Goal: Task Accomplishment & Management: Manage account settings

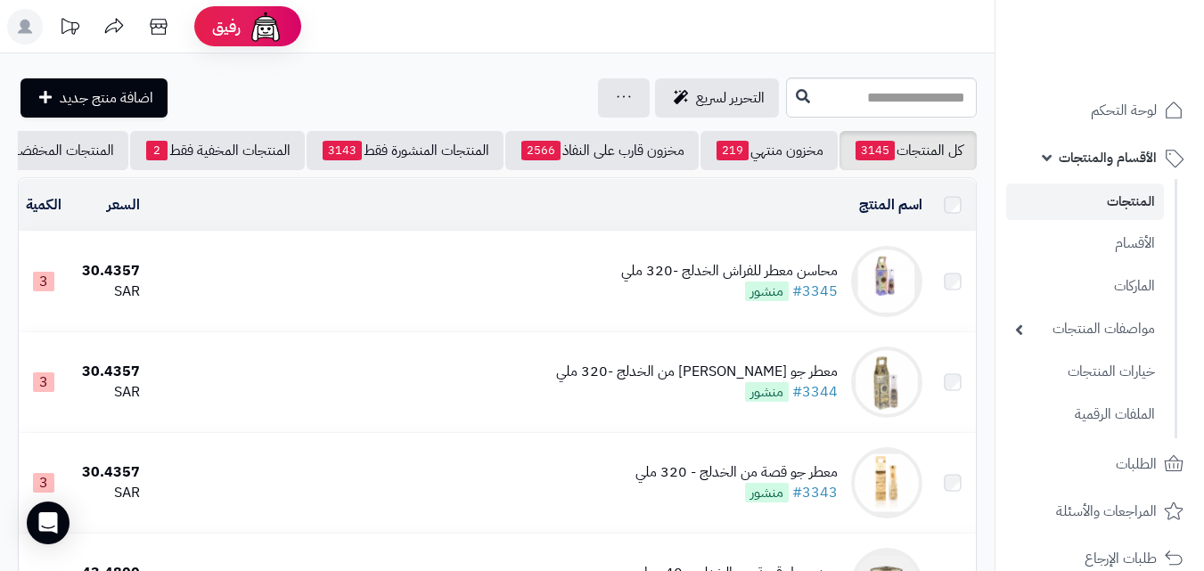
click at [26, 33] on icon at bounding box center [25, 27] width 14 height 14
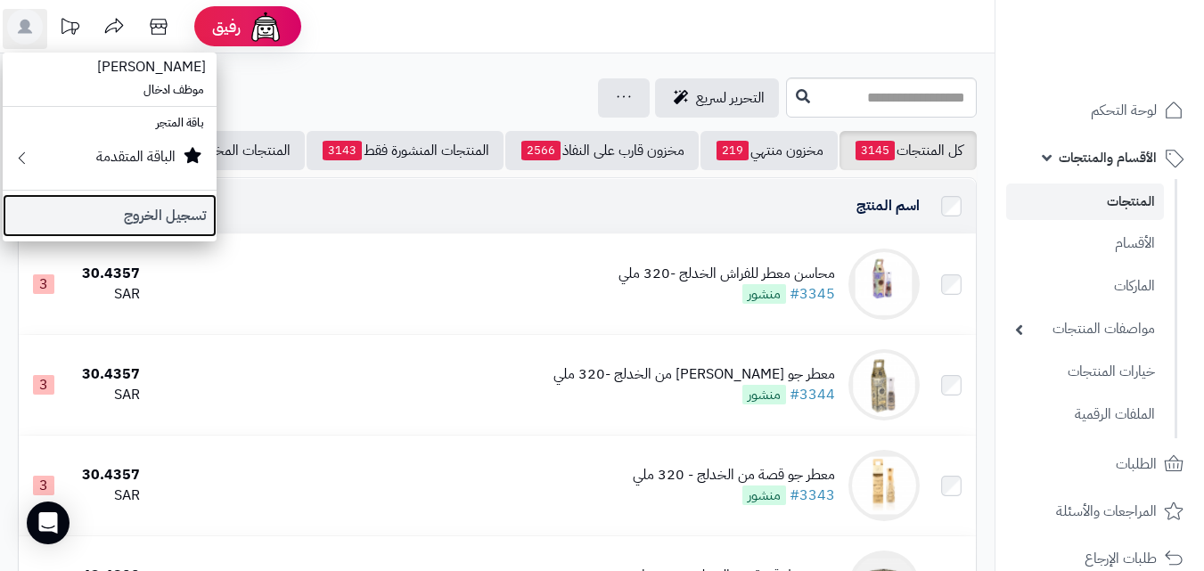
click at [141, 213] on link "تسجيل الخروج" at bounding box center [110, 215] width 214 height 43
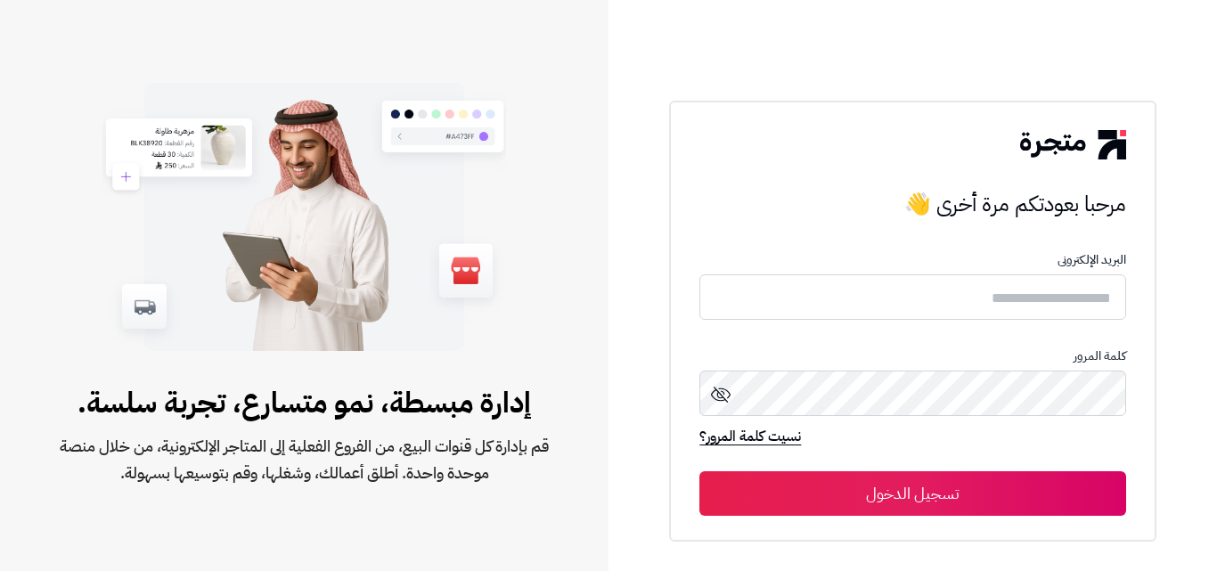
click at [909, 274] on form "البريد الإلكترونى كلمة المرور نسيت كلمة المرور؟ تسجيل الدخول" at bounding box center [912, 384] width 426 height 263
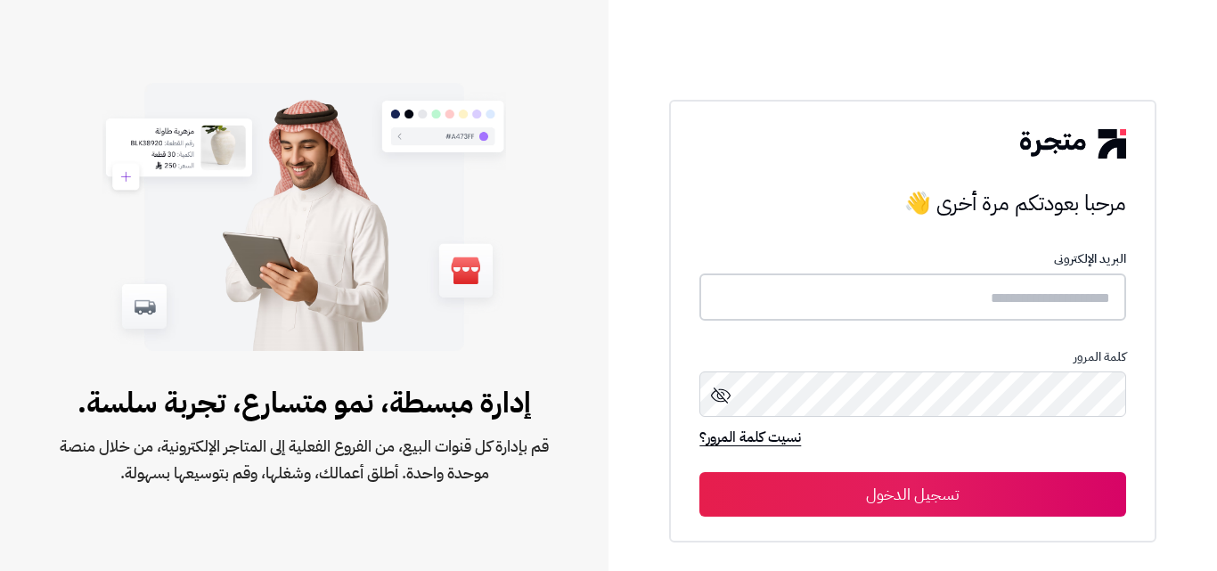
click at [909, 295] on input "text" at bounding box center [912, 296] width 426 height 47
click at [905, 298] on input "text" at bounding box center [912, 296] width 426 height 47
type input "*****"
click at [699, 472] on button "تسجيل الدخول" at bounding box center [912, 494] width 426 height 45
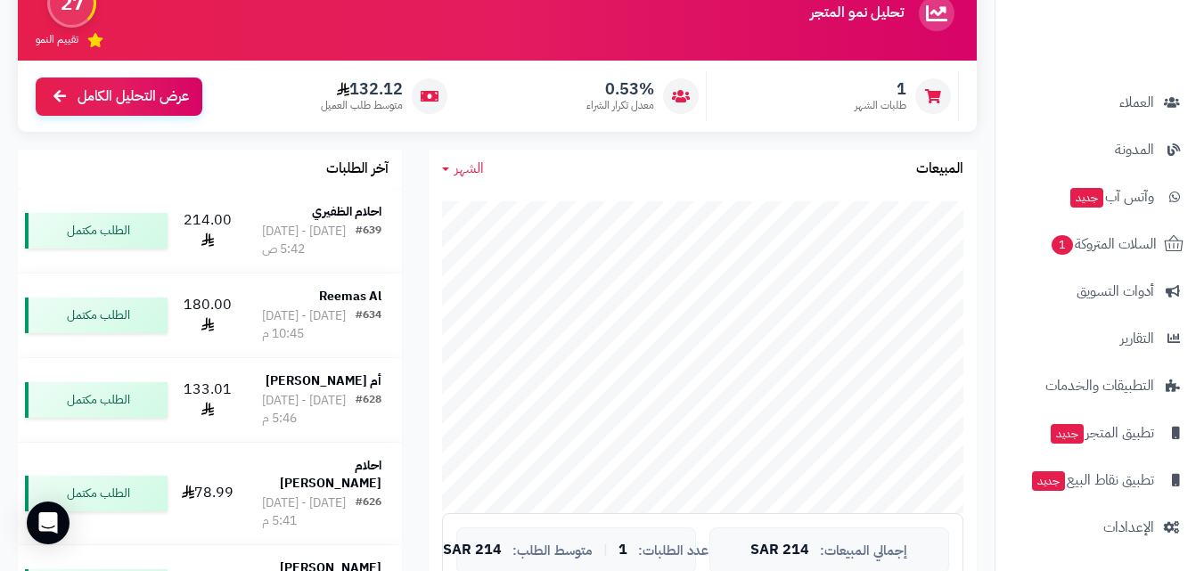
scroll to position [358, 0]
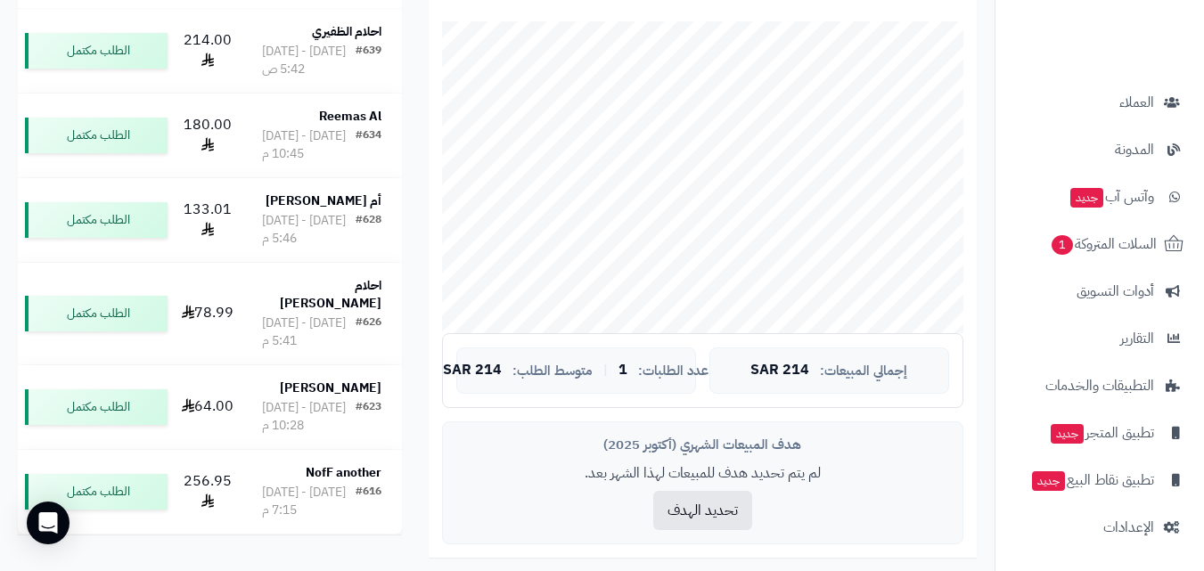
click at [1130, 550] on nav "لوحة التحكم الأقسام والمنتجات المنتجات الأقسام الماركات مواصفات المنتجات مواصفا…" at bounding box center [1098, 307] width 209 height 571
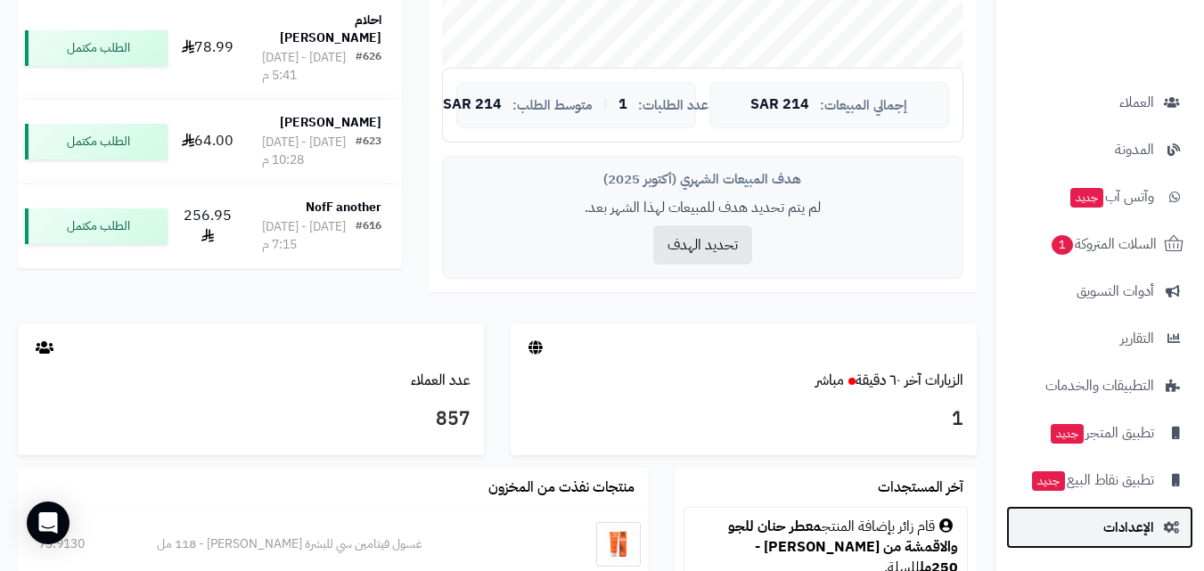
click at [1125, 530] on span "الإعدادات" at bounding box center [1128, 527] width 51 height 25
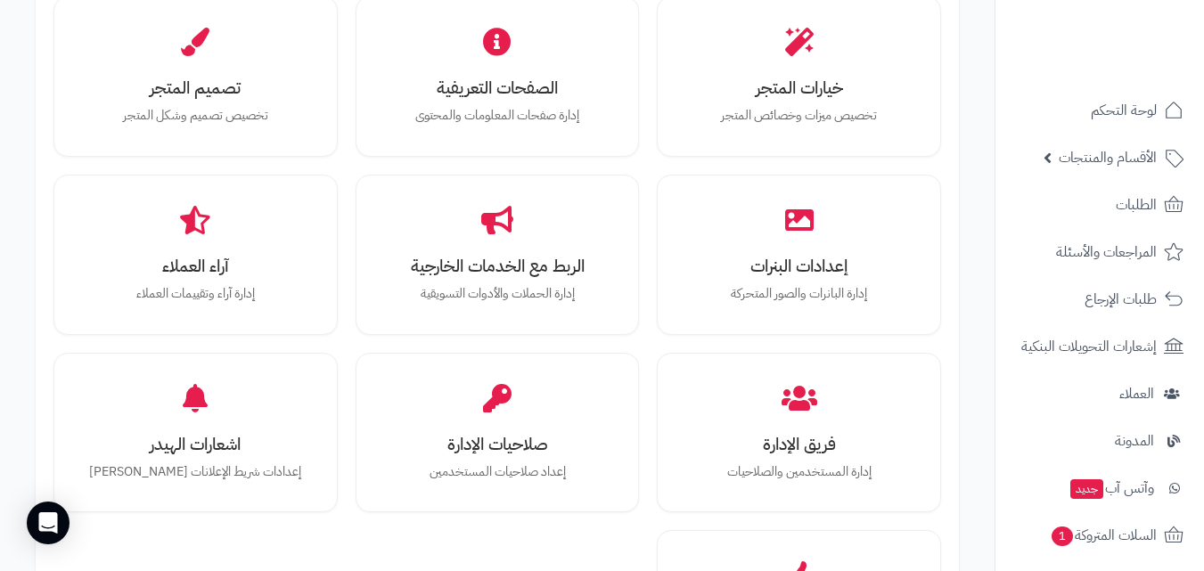
scroll to position [713, 0]
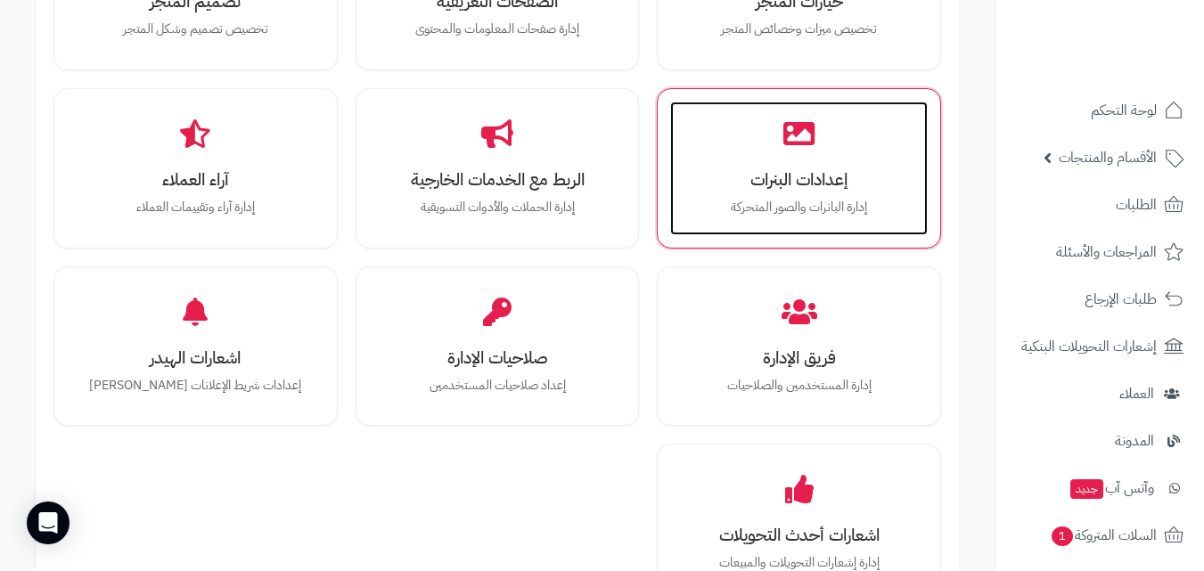
click at [785, 158] on div "إعدادات البنرات إدارة البانرات والصور المتحركة" at bounding box center [798, 169] width 257 height 134
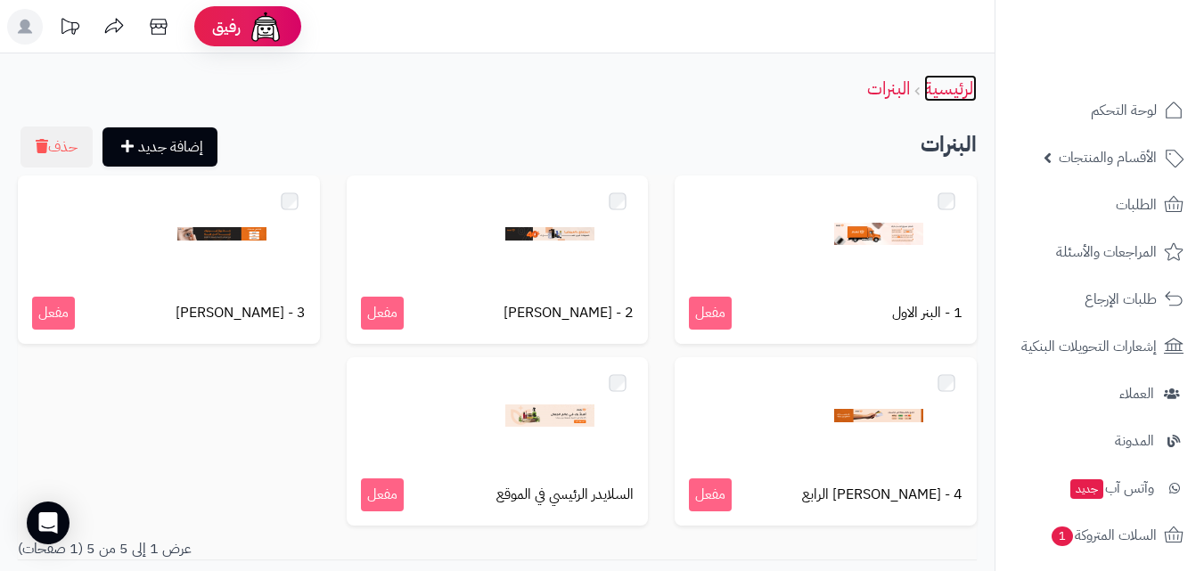
click at [959, 78] on link "الرئيسية" at bounding box center [950, 88] width 53 height 27
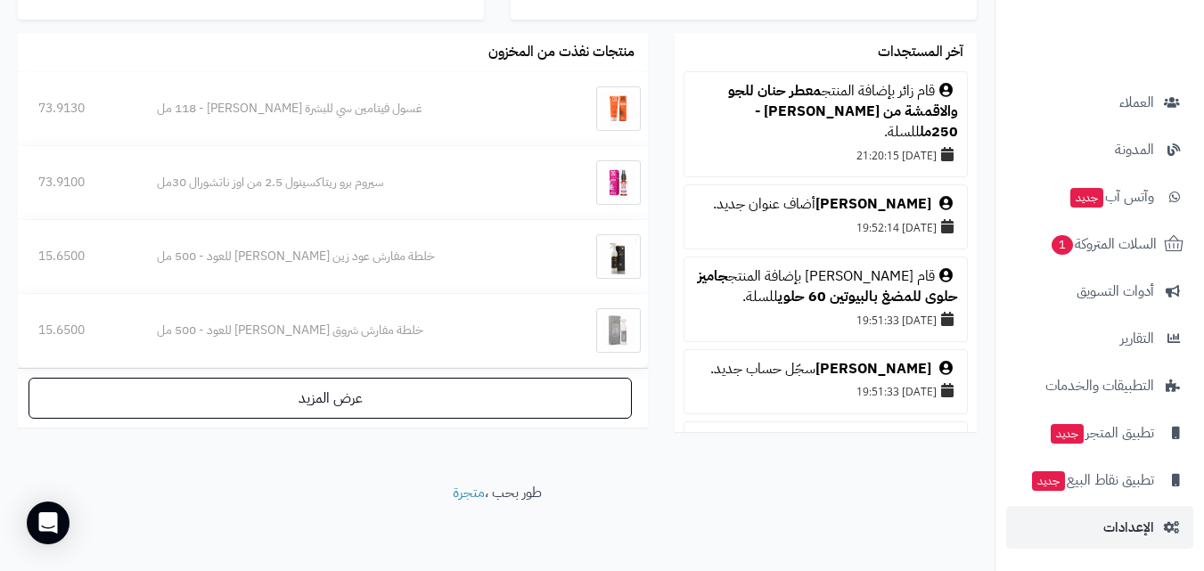
scroll to position [1060, 0]
click at [1126, 531] on span "الإعدادات" at bounding box center [1128, 527] width 51 height 25
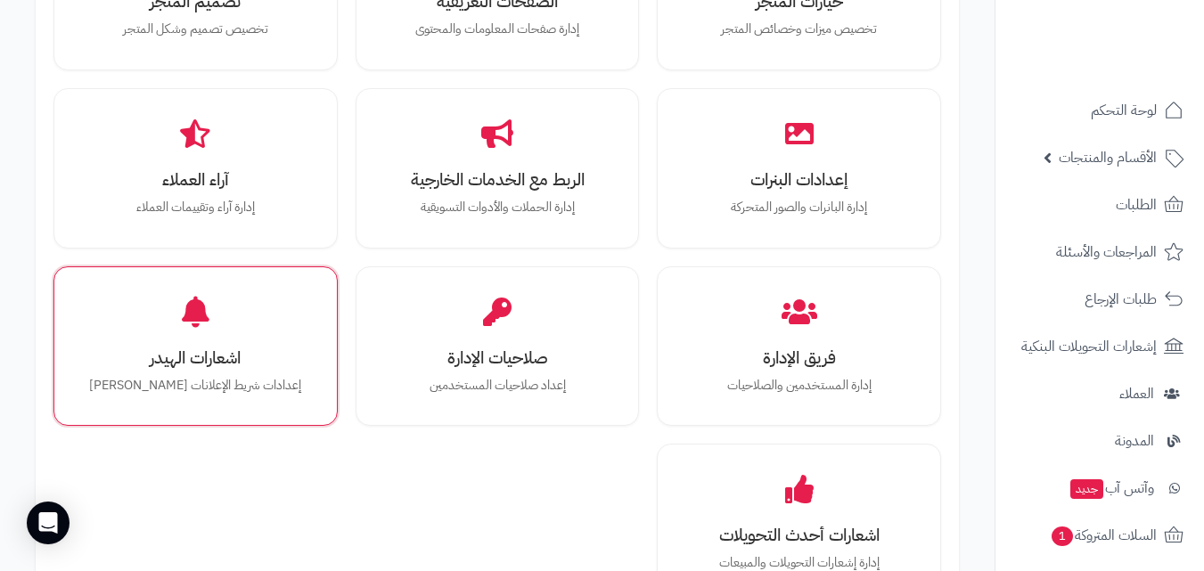
scroll to position [445, 0]
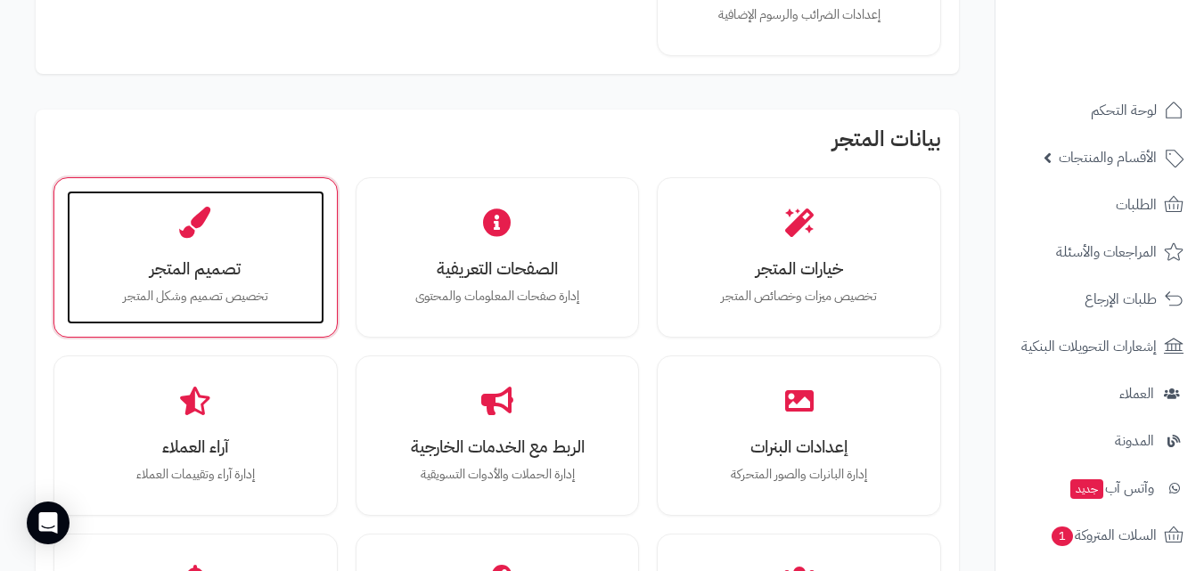
click at [192, 260] on h3 "تصميم المتجر" at bounding box center [196, 268] width 222 height 19
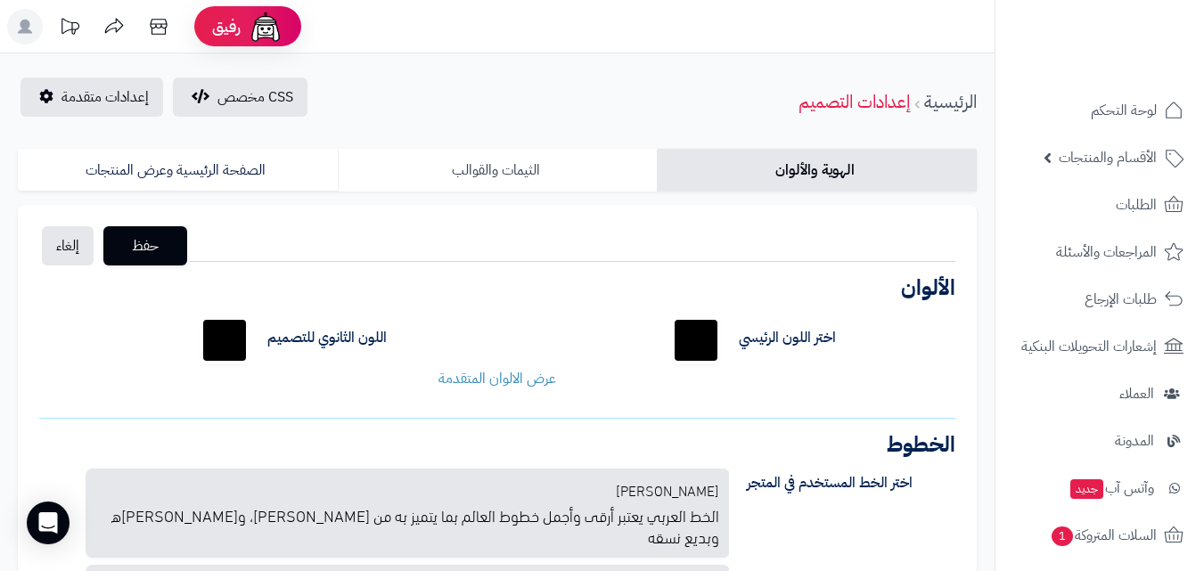
click at [526, 165] on link "الثيمات والقوالب" at bounding box center [498, 170] width 320 height 43
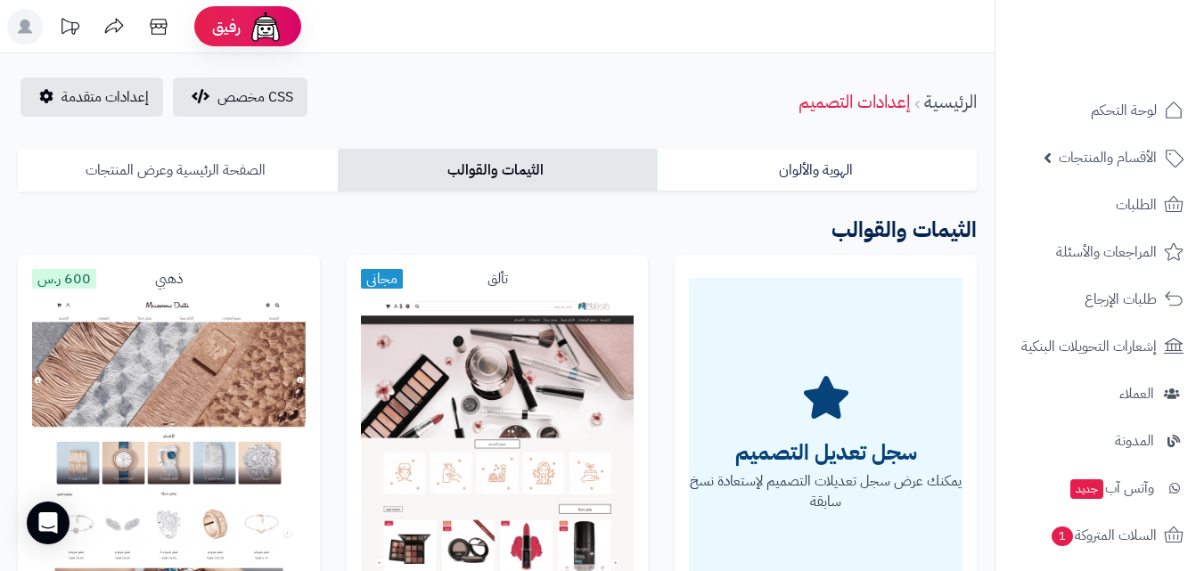
click at [257, 173] on link "الصفحة الرئيسية وعرض المنتجات" at bounding box center [178, 170] width 320 height 43
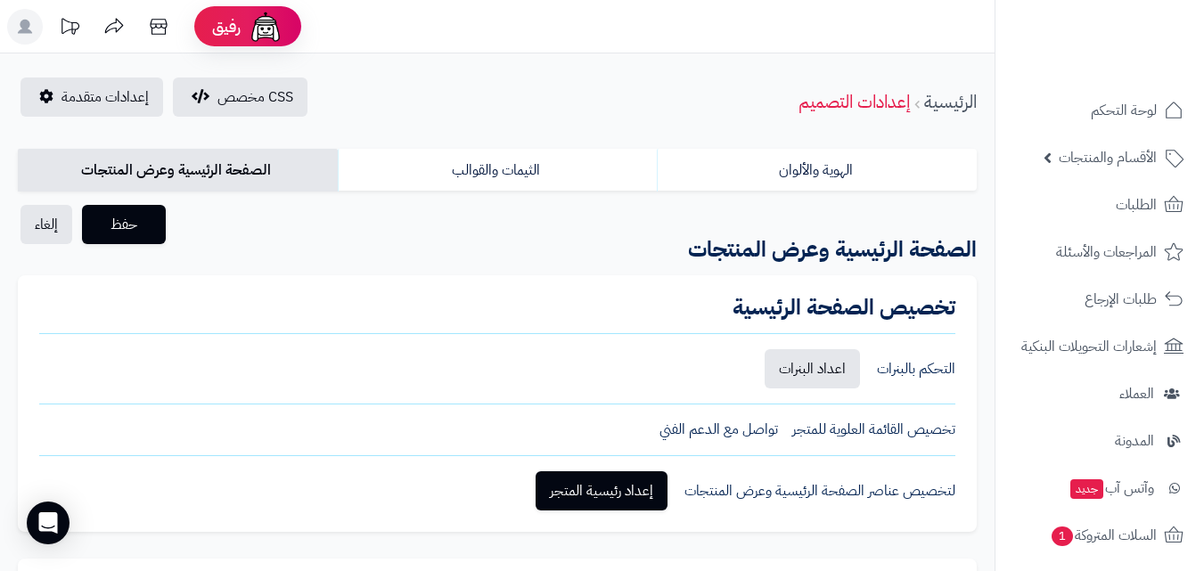
click at [550, 246] on h3 "الصفحة الرئيسية وعرض المنتجات" at bounding box center [661, 250] width 657 height 37
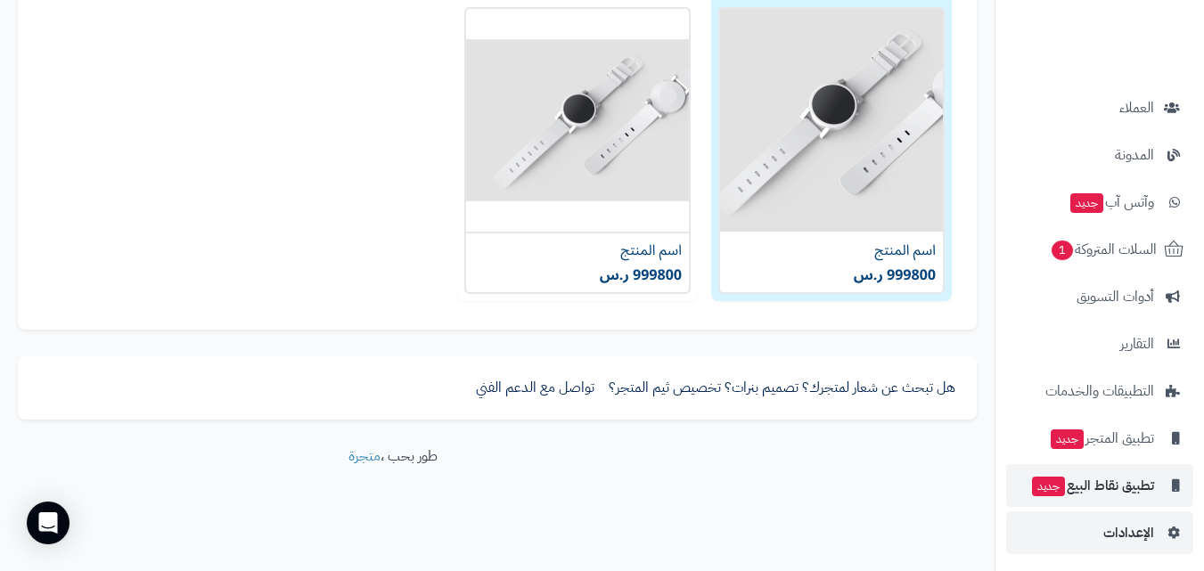
scroll to position [291, 0]
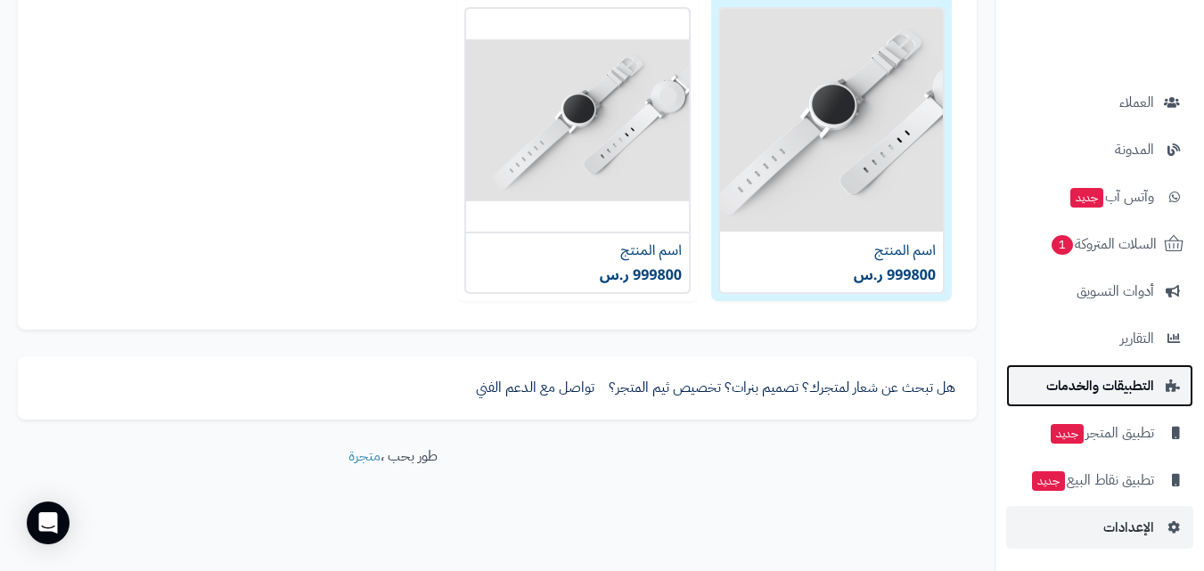
click at [1099, 389] on span "التطبيقات والخدمات" at bounding box center [1100, 385] width 108 height 25
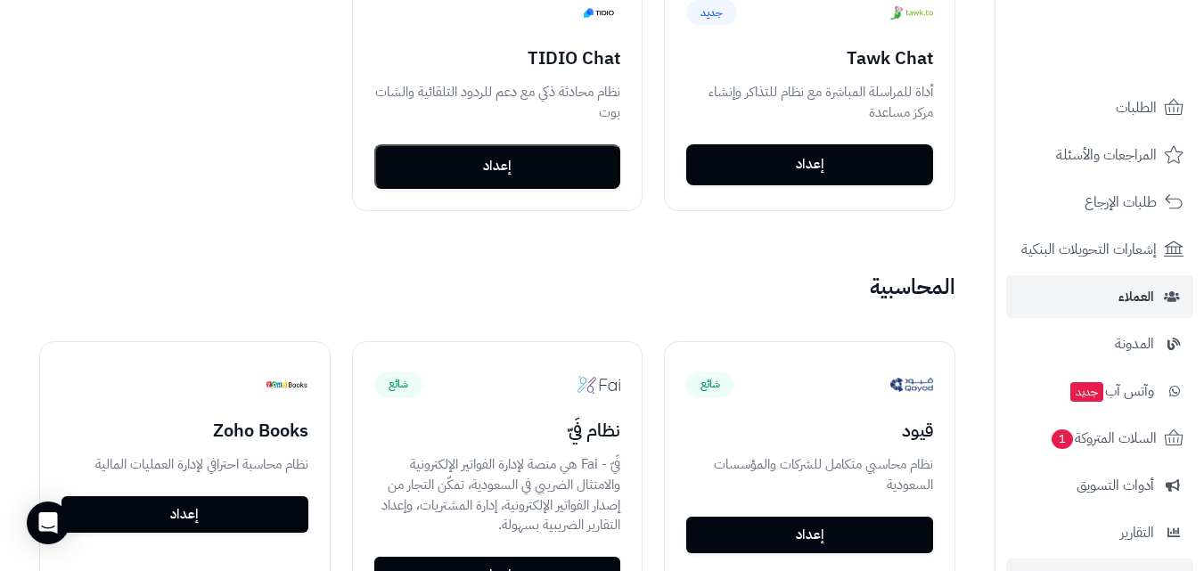
scroll to position [291, 0]
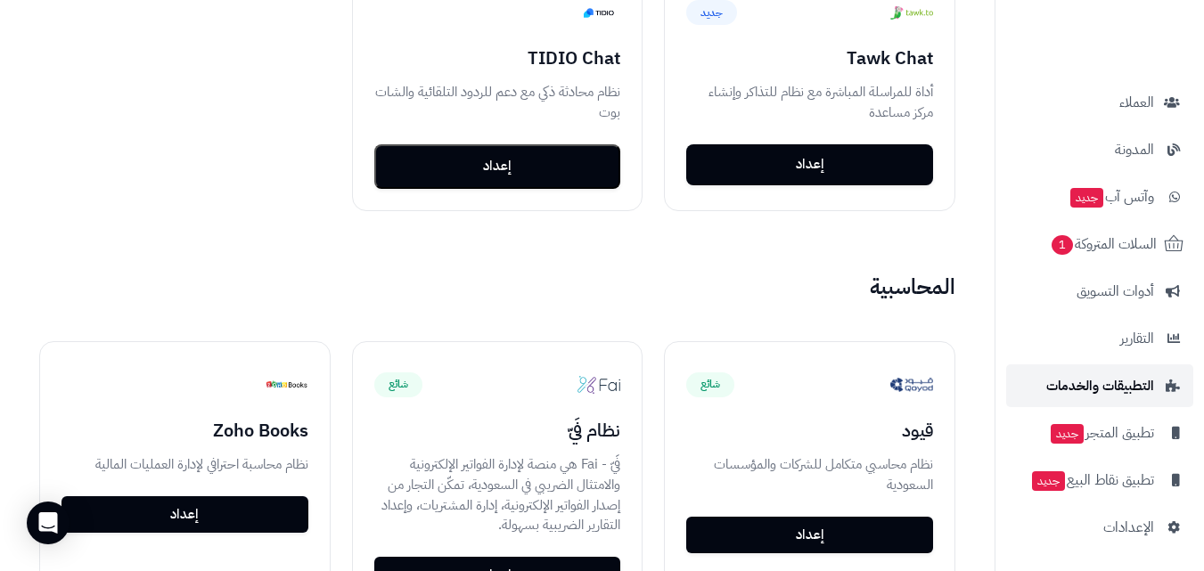
click at [1081, 389] on span "التطبيقات والخدمات" at bounding box center [1100, 385] width 108 height 25
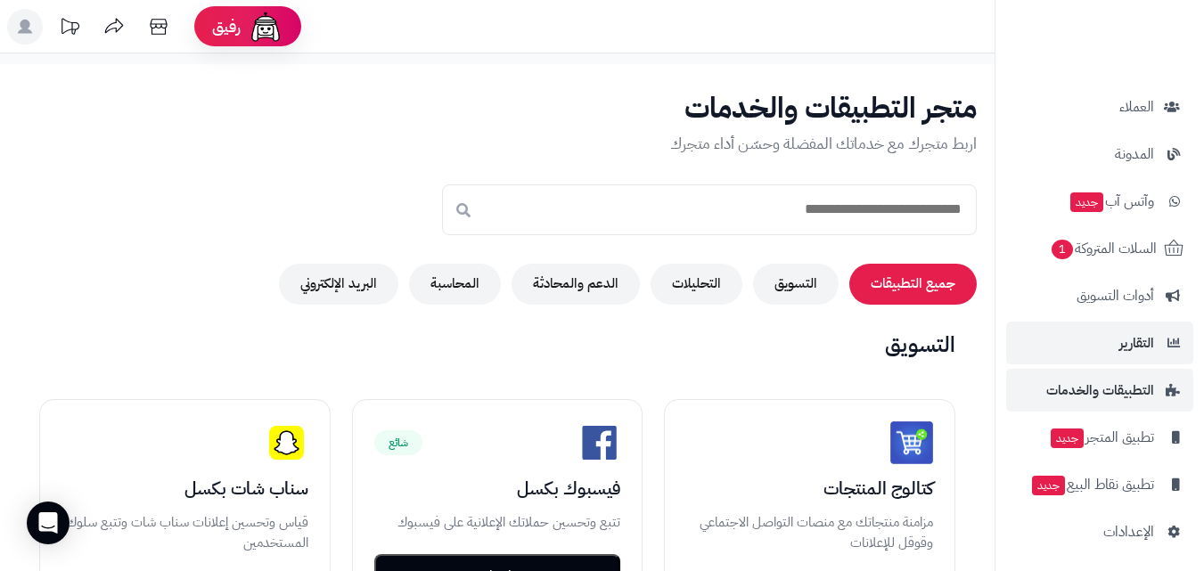
scroll to position [291, 0]
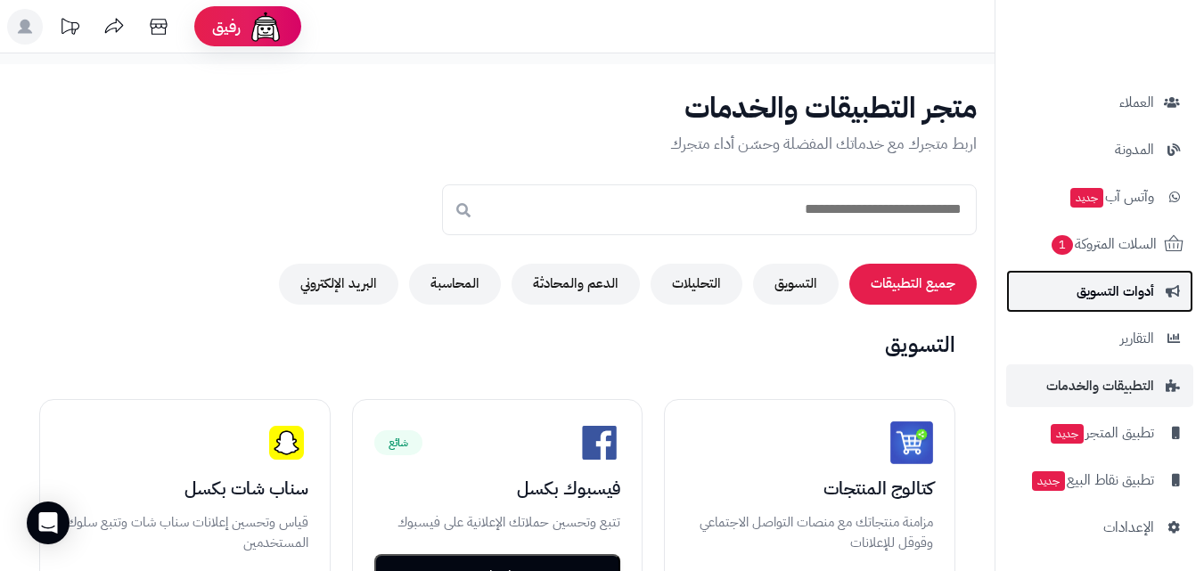
click at [1114, 298] on span "أدوات التسويق" at bounding box center [1115, 291] width 78 height 25
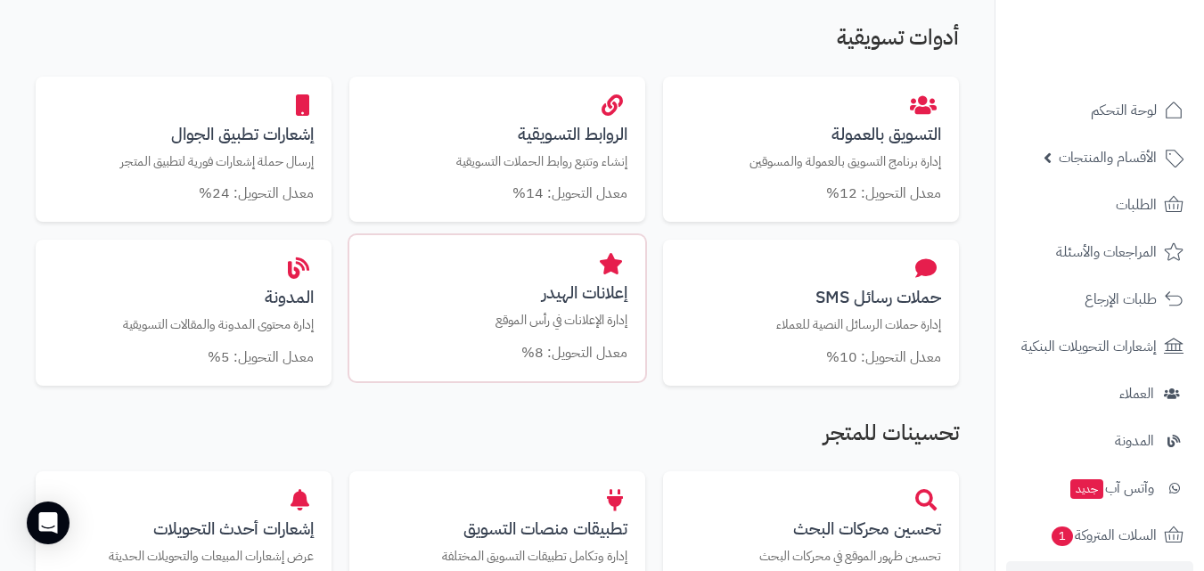
scroll to position [571, 0]
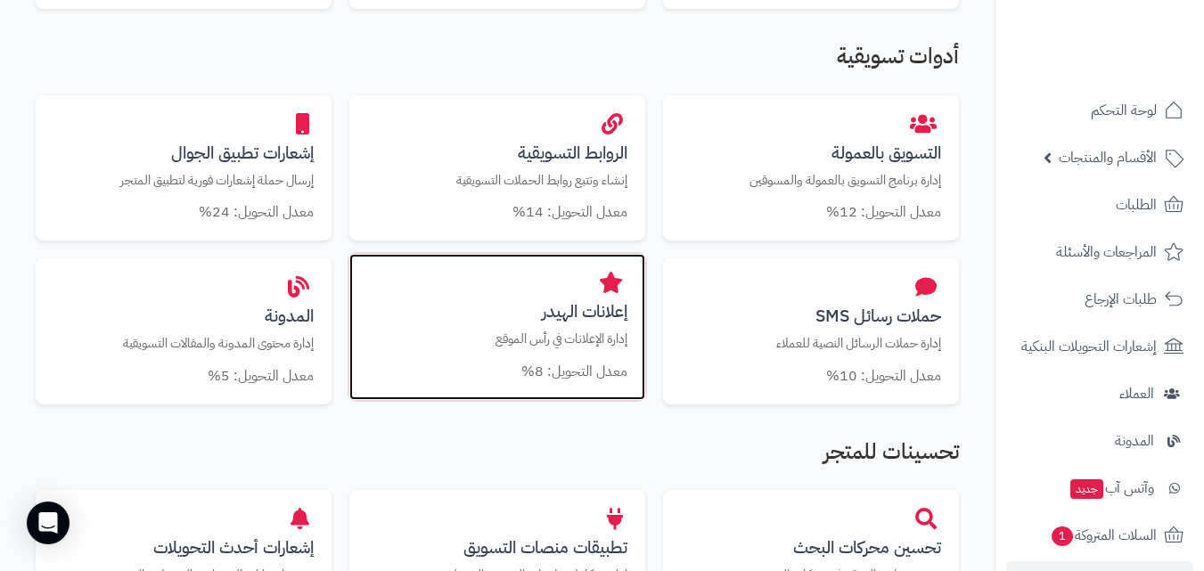
click at [499, 316] on h3 "إعلانات الهيدر" at bounding box center [497, 311] width 260 height 19
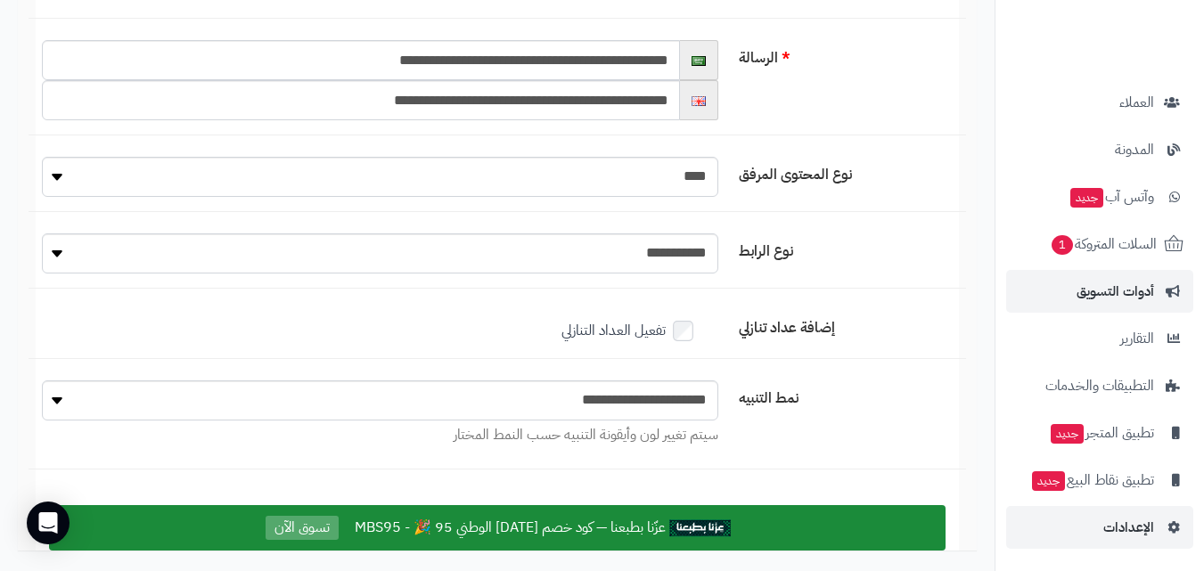
scroll to position [356, 0]
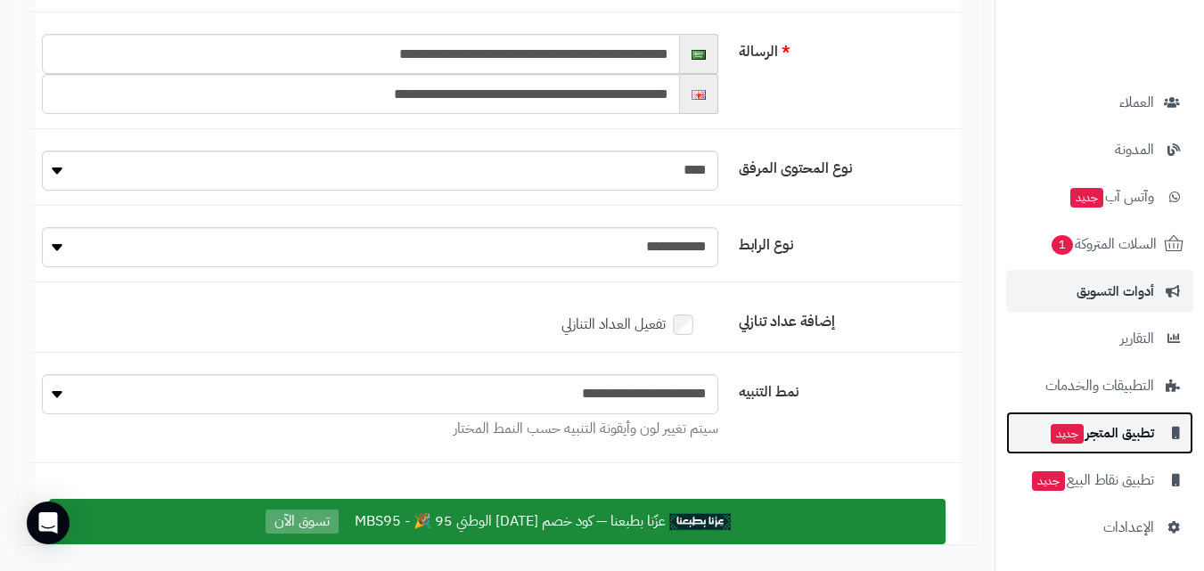
click at [1086, 443] on span "تطبيق المتجر جديد" at bounding box center [1101, 432] width 105 height 25
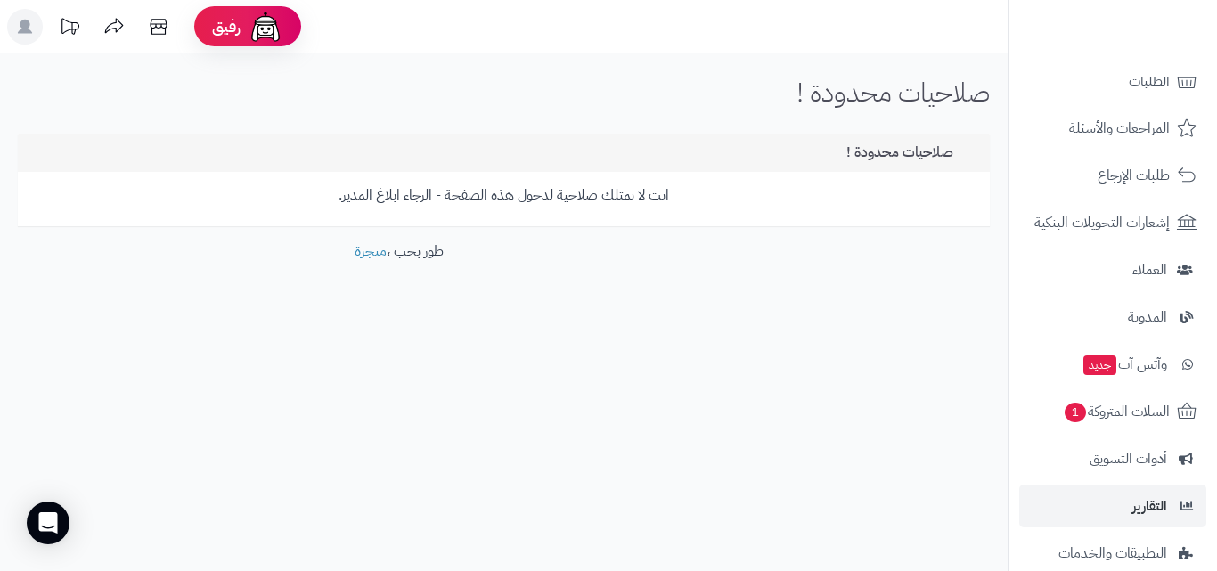
scroll to position [291, 0]
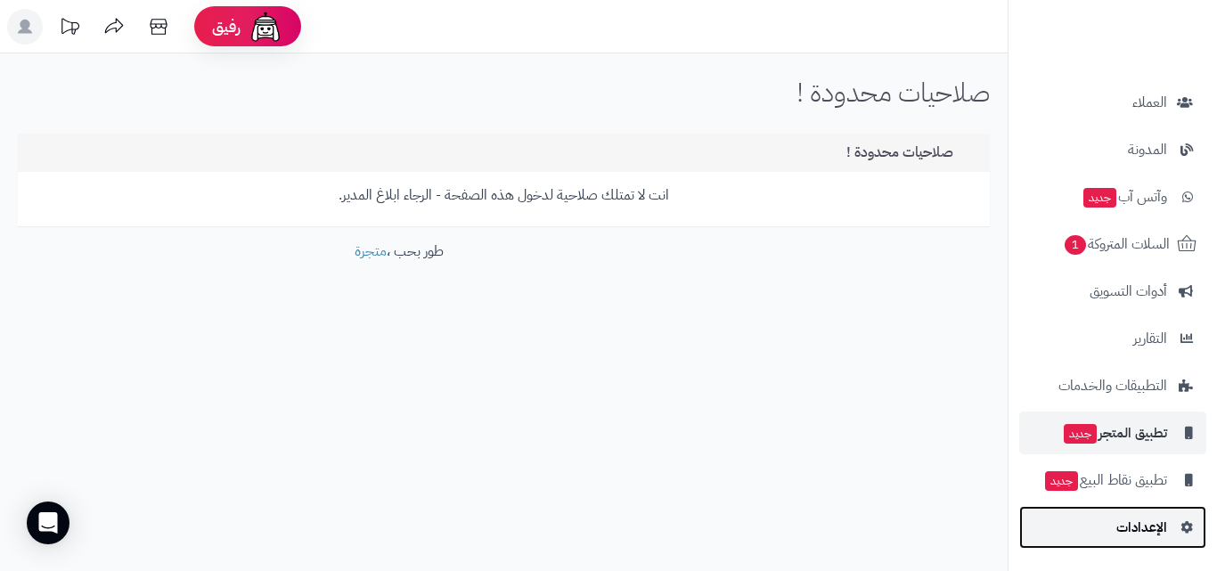
click at [1120, 526] on span "الإعدادات" at bounding box center [1141, 527] width 51 height 25
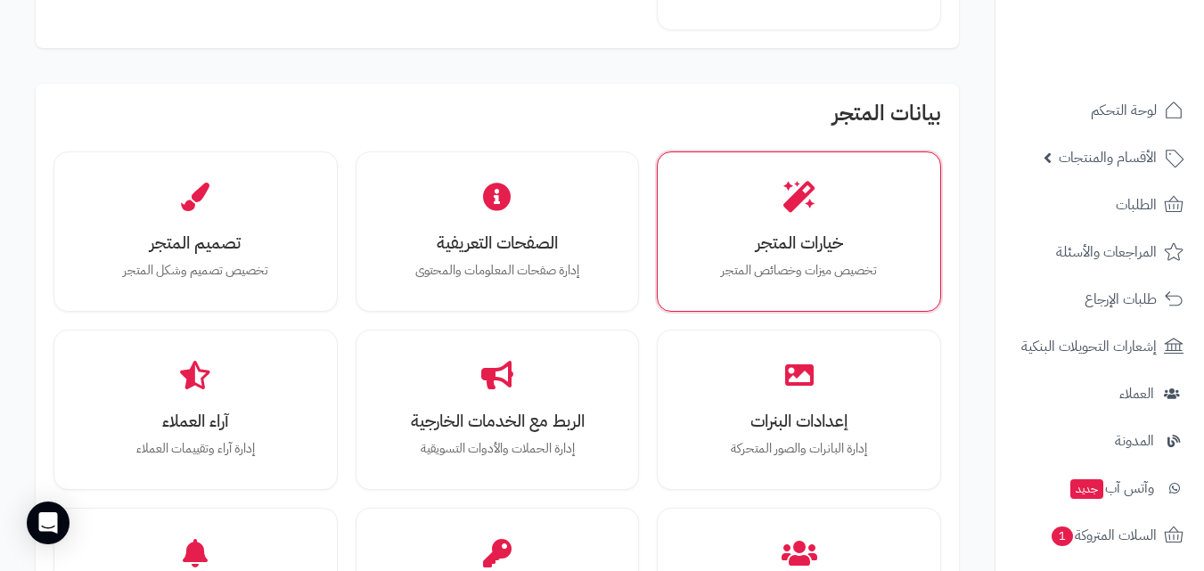
scroll to position [445, 0]
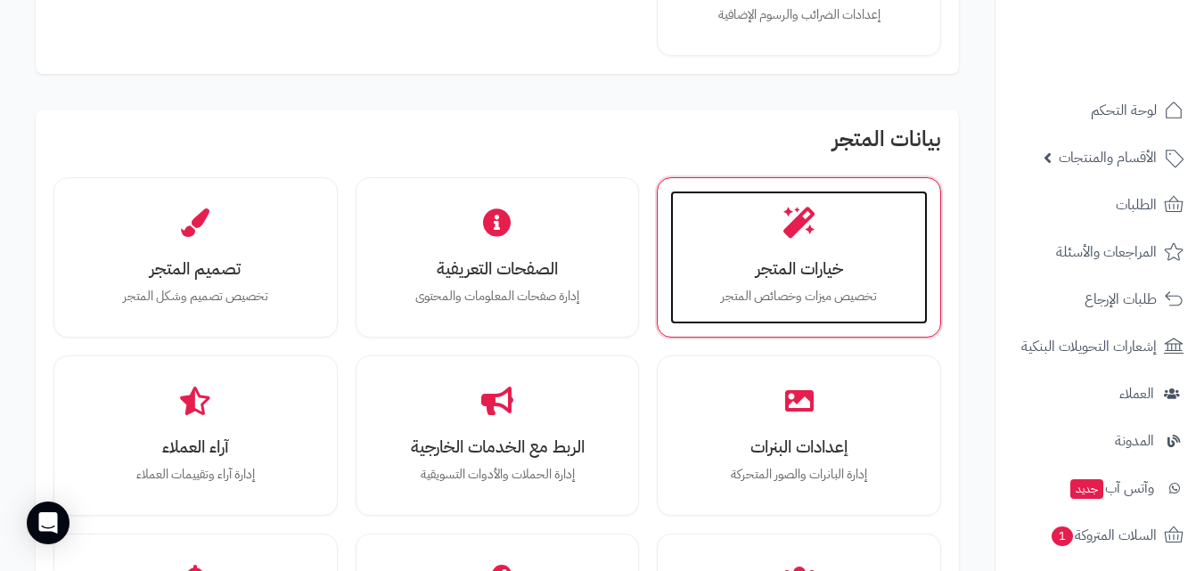
click at [769, 261] on h3 "خيارات المتجر" at bounding box center [799, 268] width 222 height 19
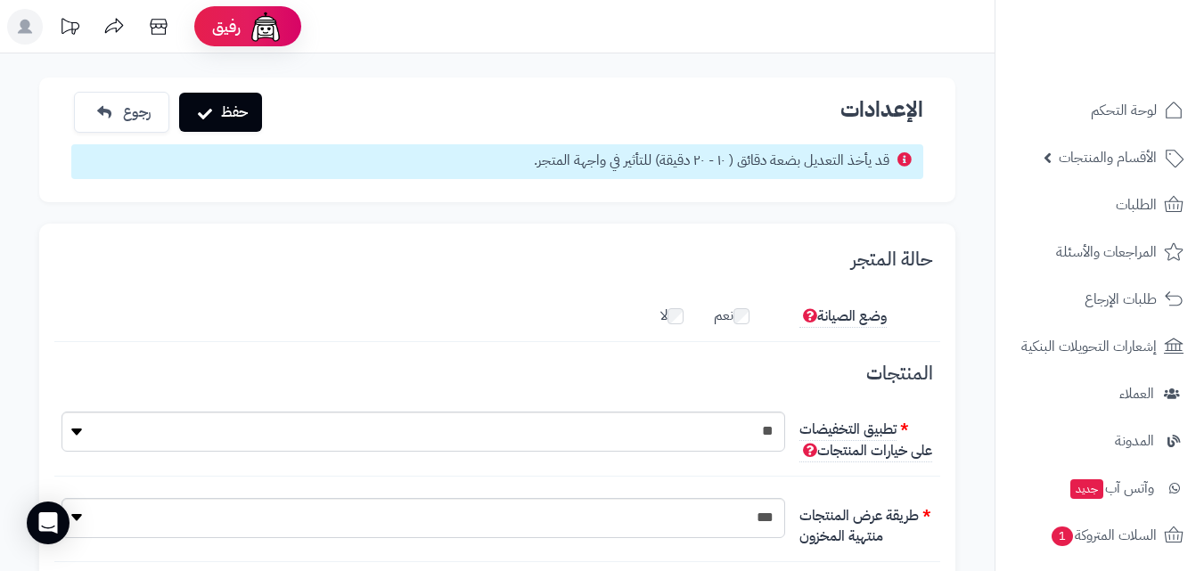
scroll to position [89, 0]
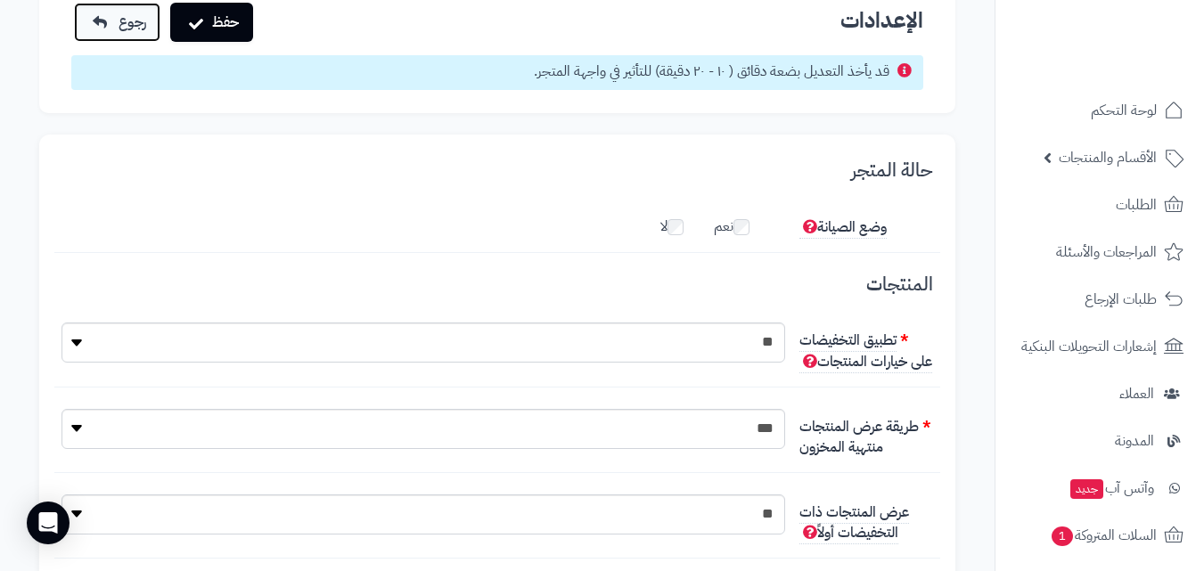
click at [115, 34] on link "رجوع" at bounding box center [117, 22] width 86 height 39
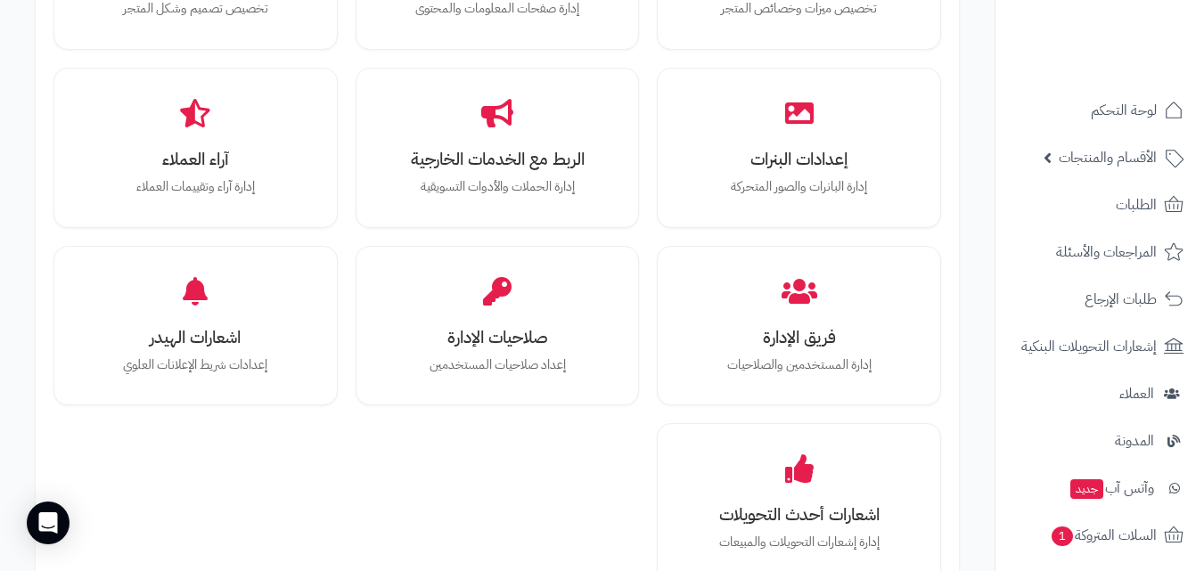
scroll to position [535, 0]
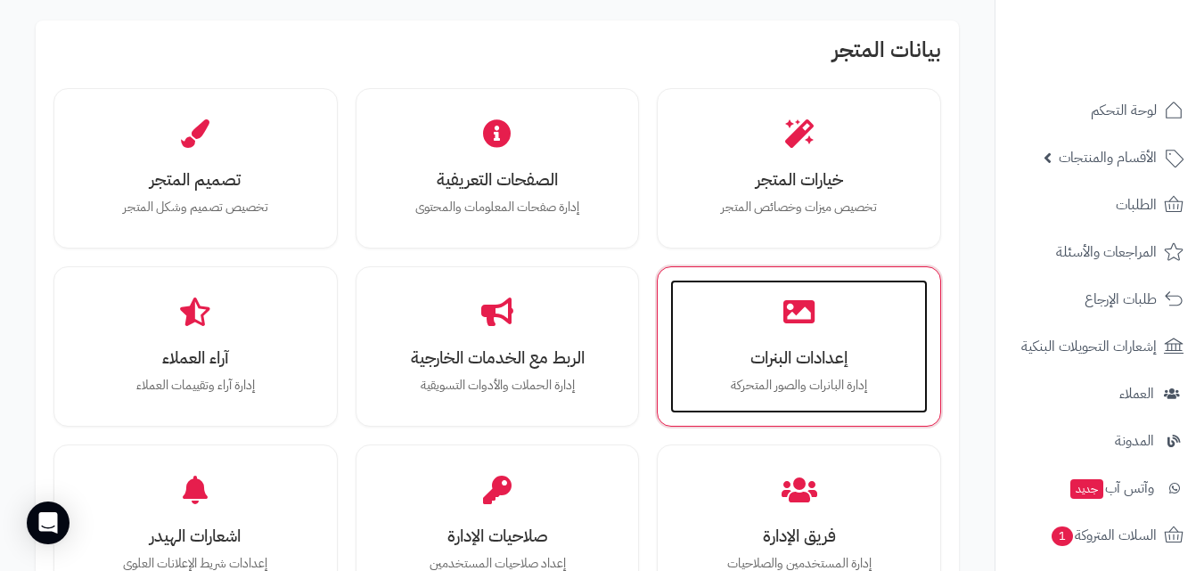
click at [809, 363] on h3 "إعدادات البنرات" at bounding box center [799, 357] width 222 height 19
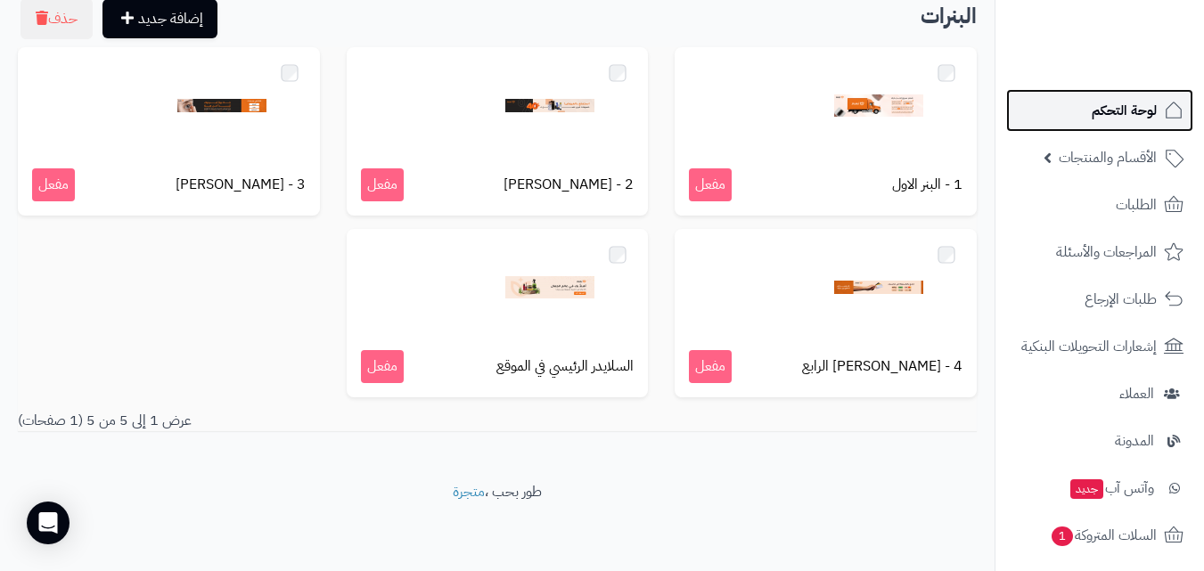
click at [1141, 115] on span "لوحة التحكم" at bounding box center [1123, 110] width 65 height 25
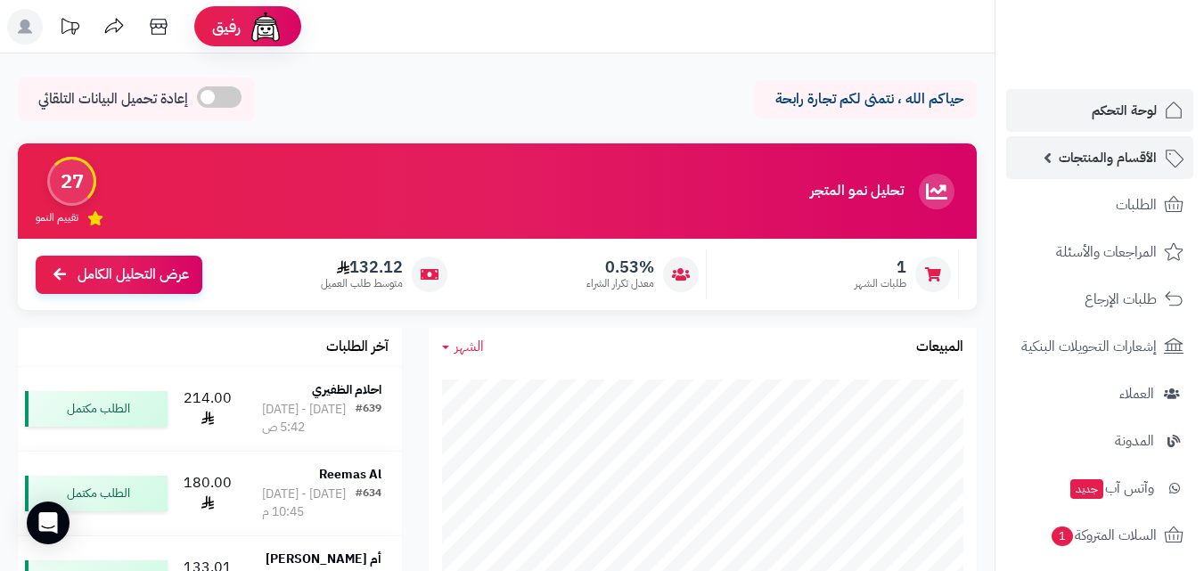
click at [1119, 161] on span "الأقسام والمنتجات" at bounding box center [1107, 157] width 98 height 25
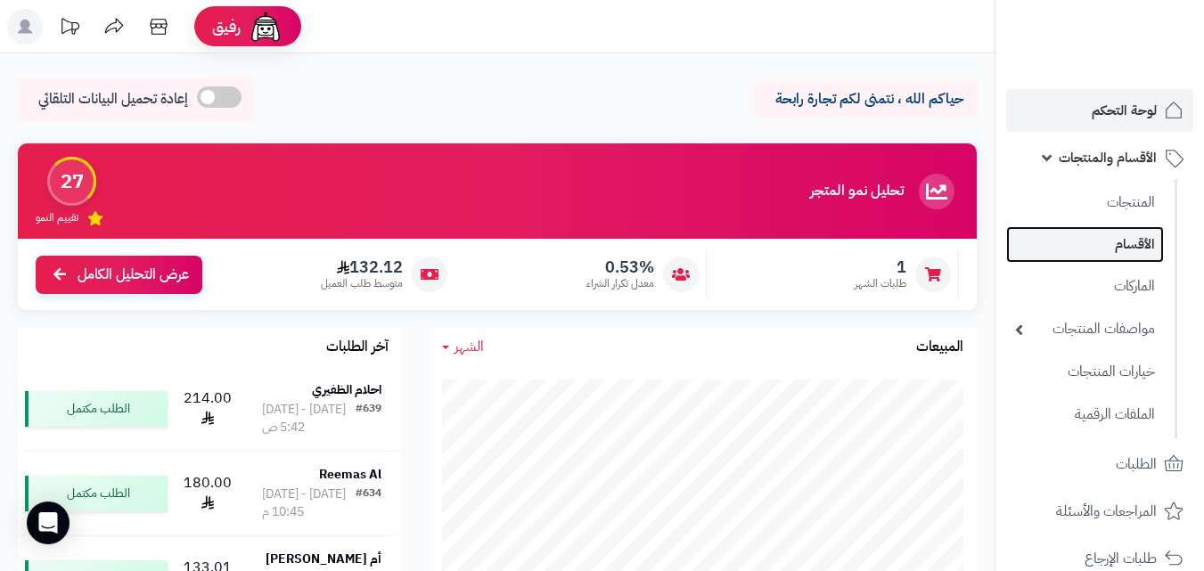
click at [1110, 241] on link "الأقسام" at bounding box center [1085, 244] width 158 height 37
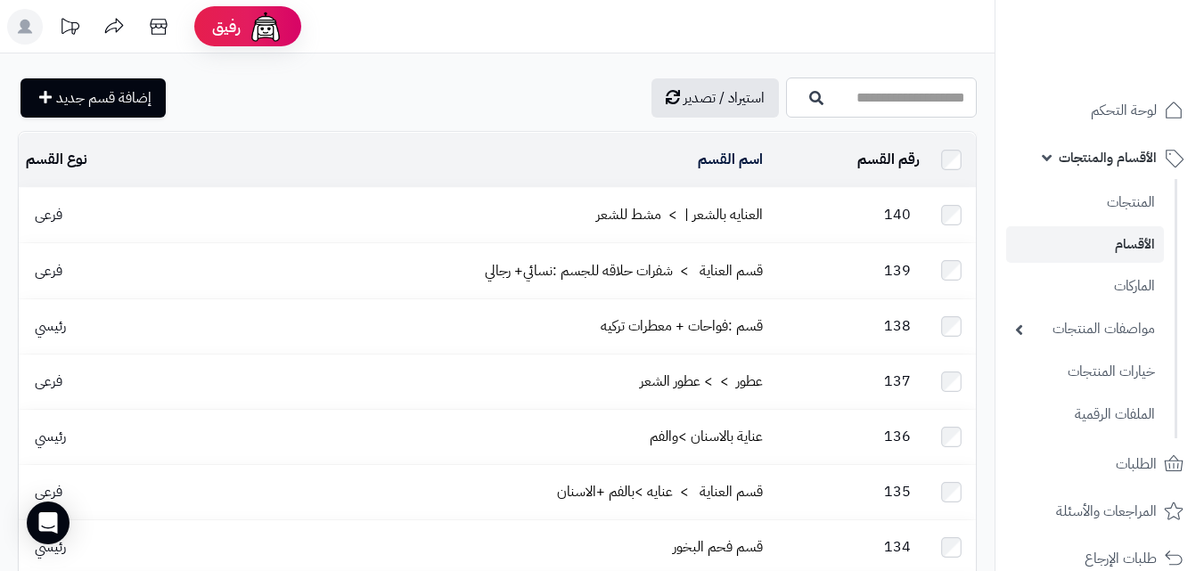
click at [832, 100] on input "اسم القسم" at bounding box center [881, 98] width 191 height 40
click at [832, 100] on input "****" at bounding box center [881, 98] width 191 height 40
click at [872, 94] on input "****" at bounding box center [881, 98] width 191 height 40
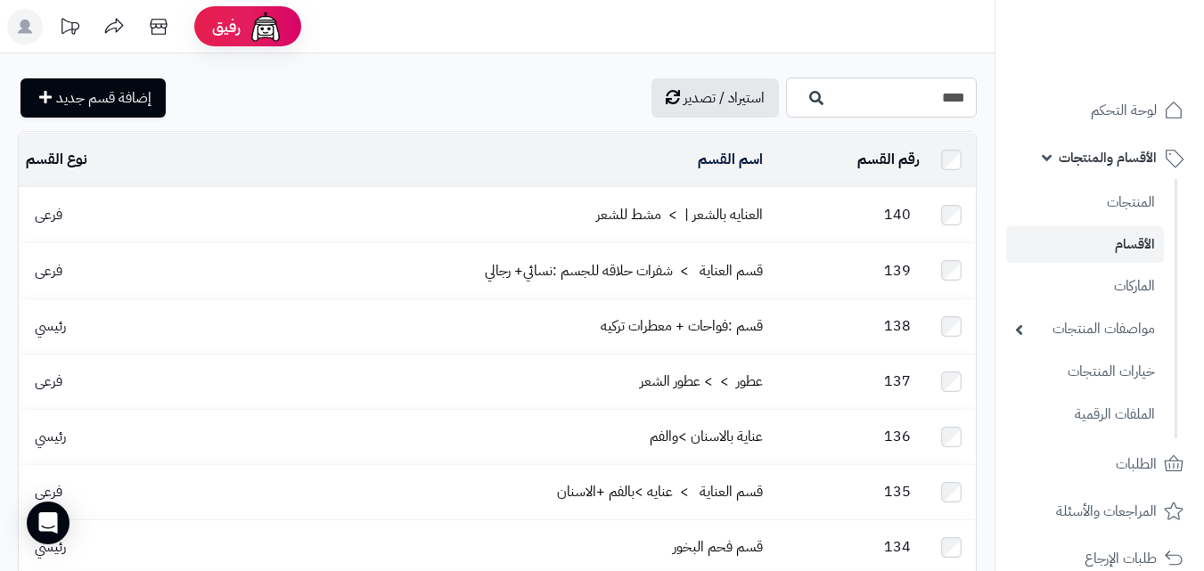
click at [872, 94] on input "****" at bounding box center [881, 98] width 191 height 40
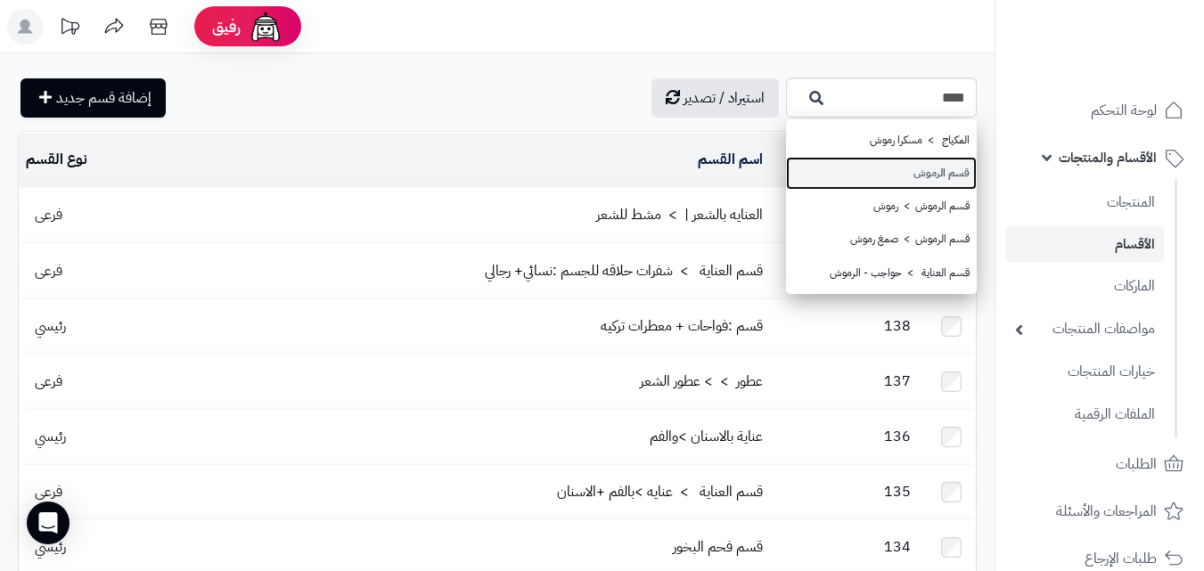
click at [851, 178] on link "قسم الرموش" at bounding box center [881, 173] width 191 height 33
type input "**********"
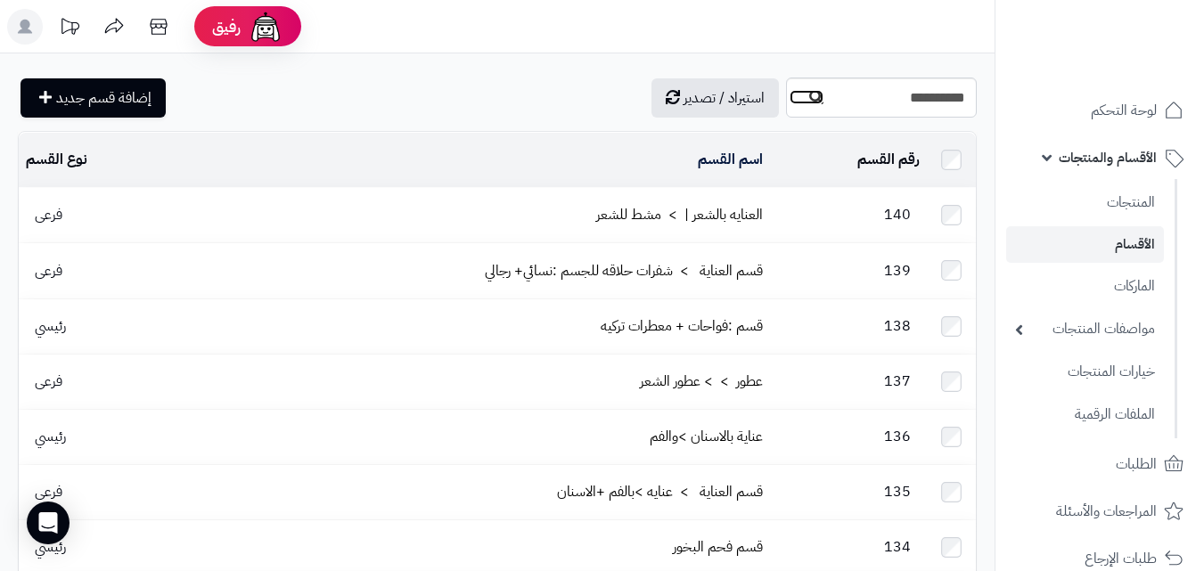
click at [788, 104] on button "button" at bounding box center [806, 97] width 36 height 16
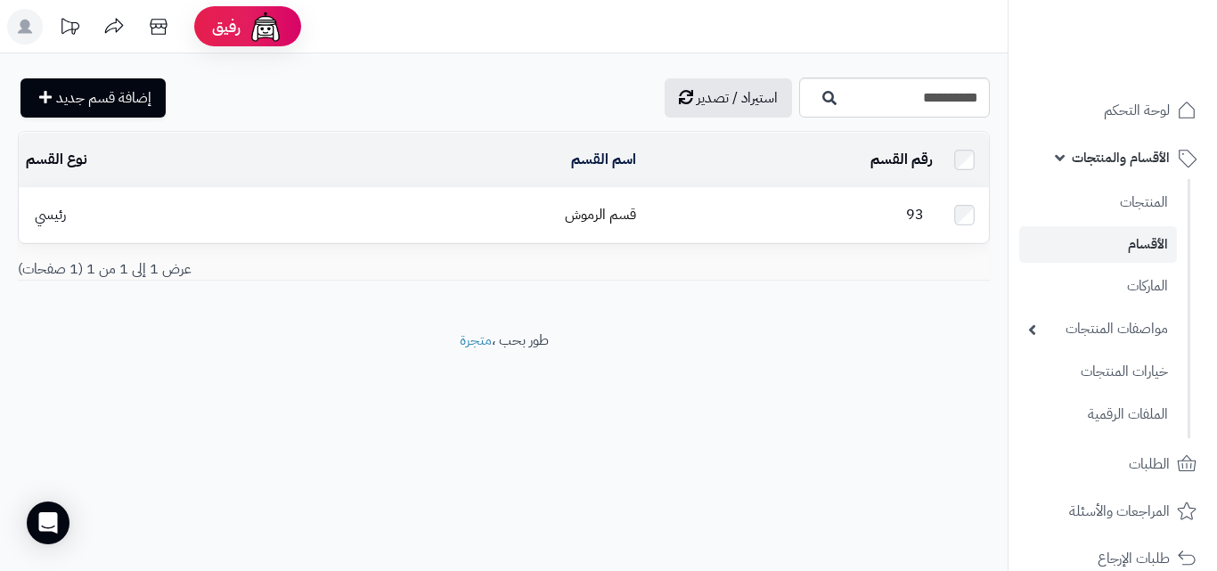
click at [589, 194] on td "قسم الرموش" at bounding box center [477, 215] width 331 height 54
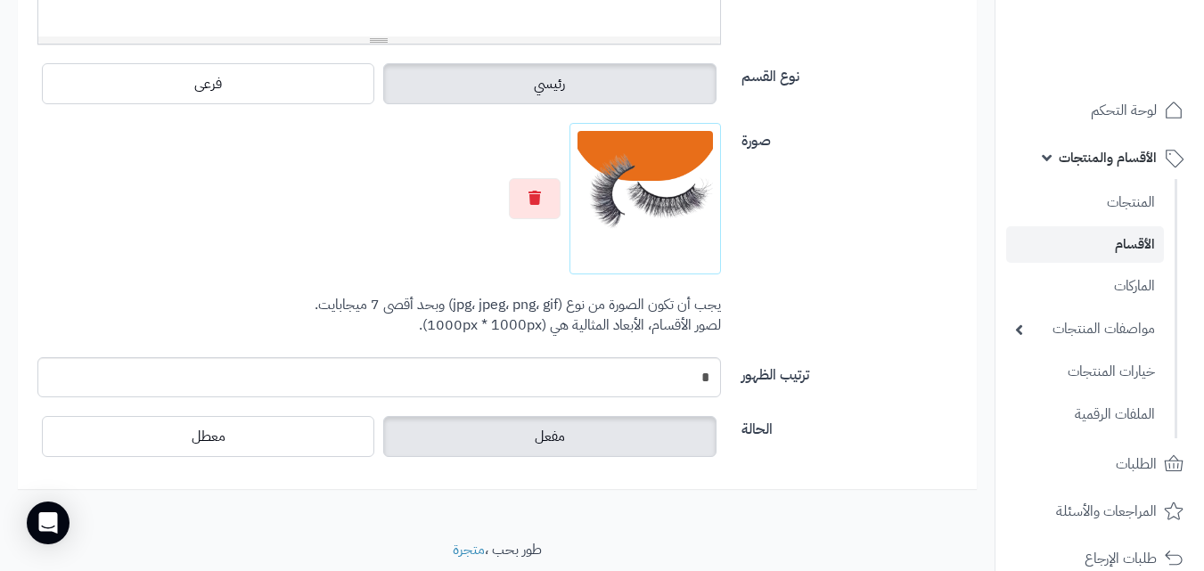
scroll to position [657, 0]
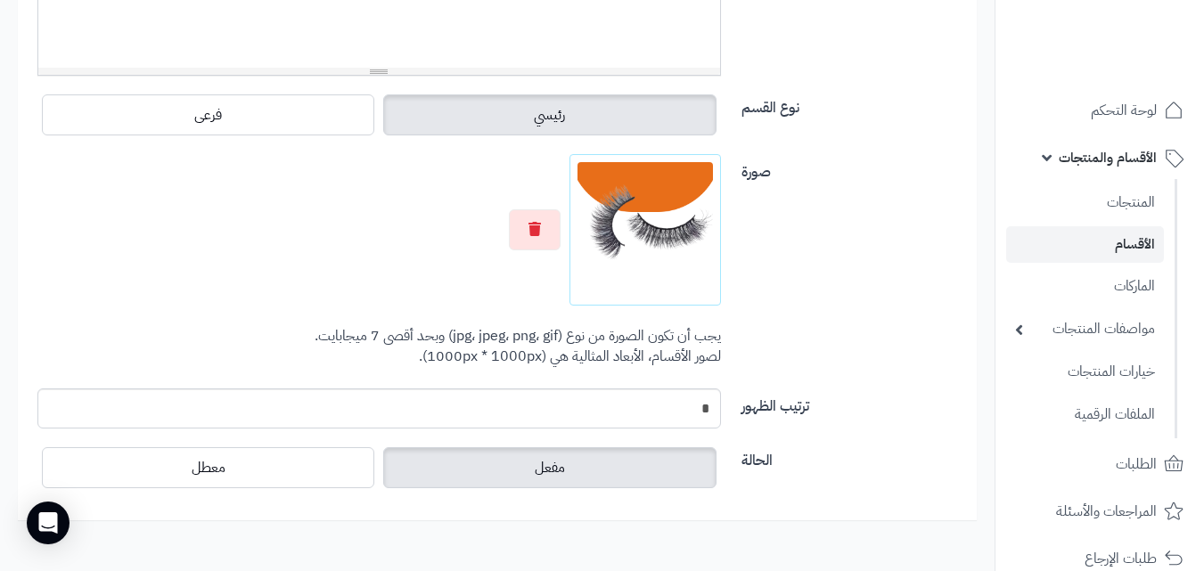
click at [665, 232] on img at bounding box center [644, 229] width 135 height 135
click at [529, 241] on button "button" at bounding box center [535, 228] width 52 height 41
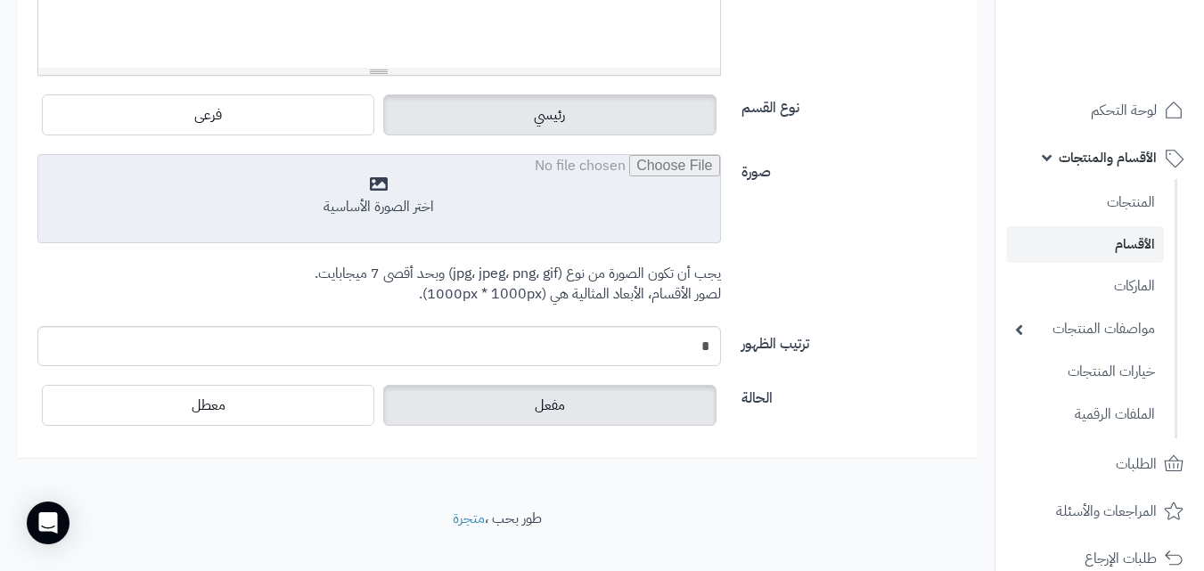
click at [606, 209] on input "file" at bounding box center [378, 199] width 681 height 89
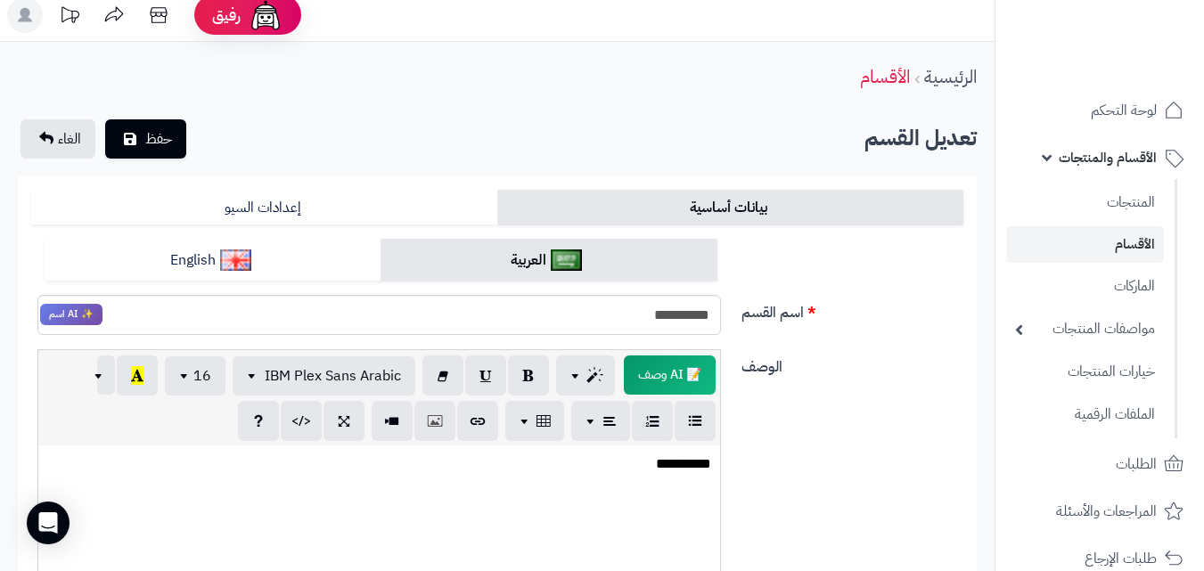
scroll to position [0, 0]
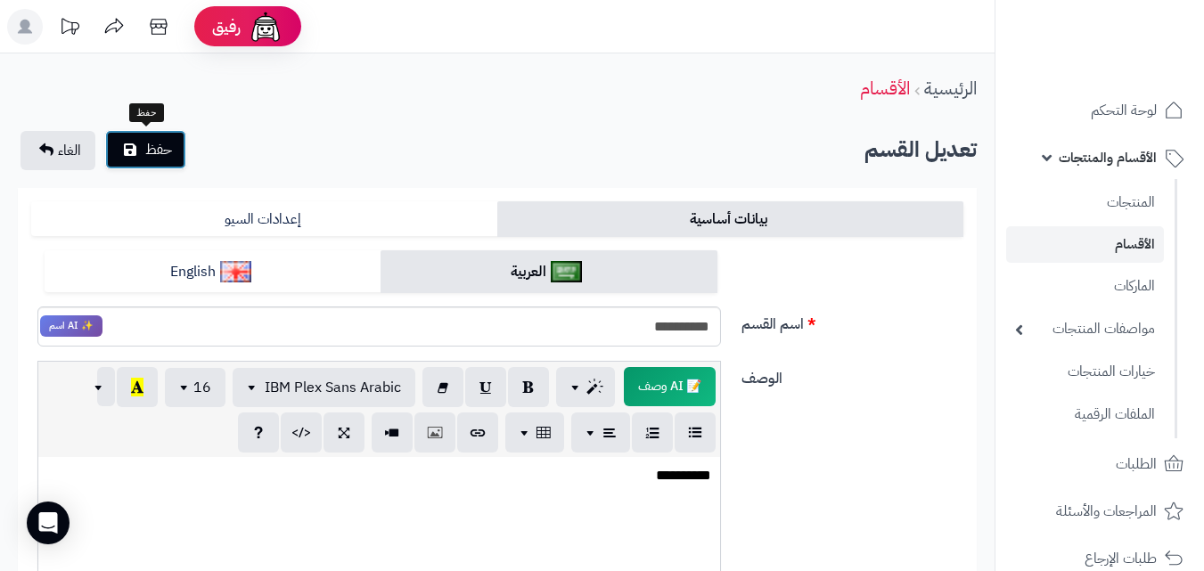
click at [154, 154] on span "حفظ" at bounding box center [158, 149] width 27 height 21
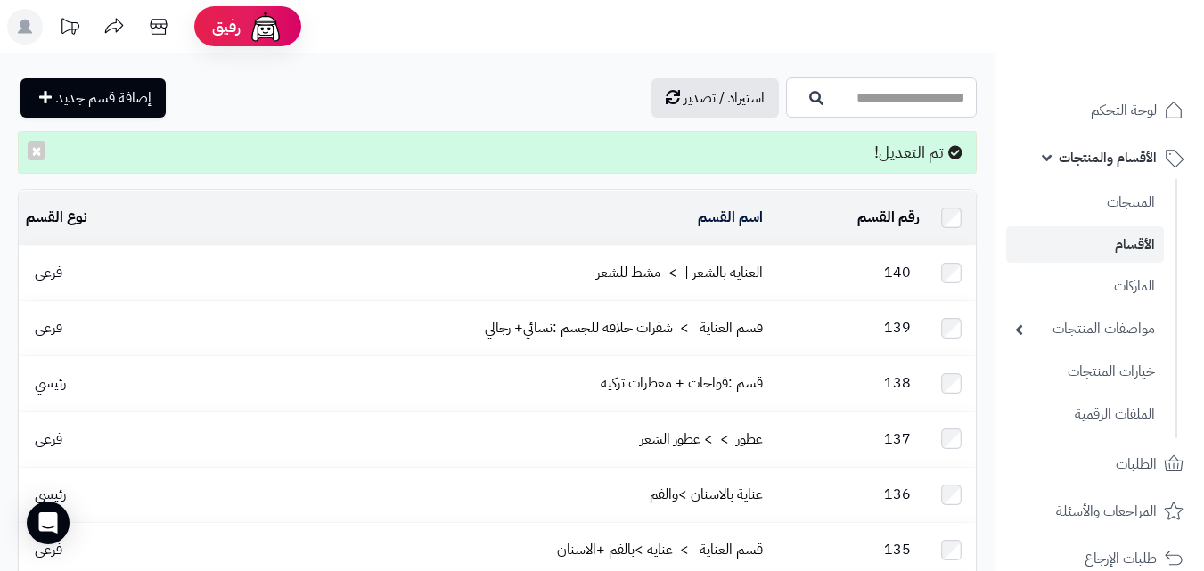
click at [788, 109] on input "اسم القسم" at bounding box center [881, 98] width 191 height 40
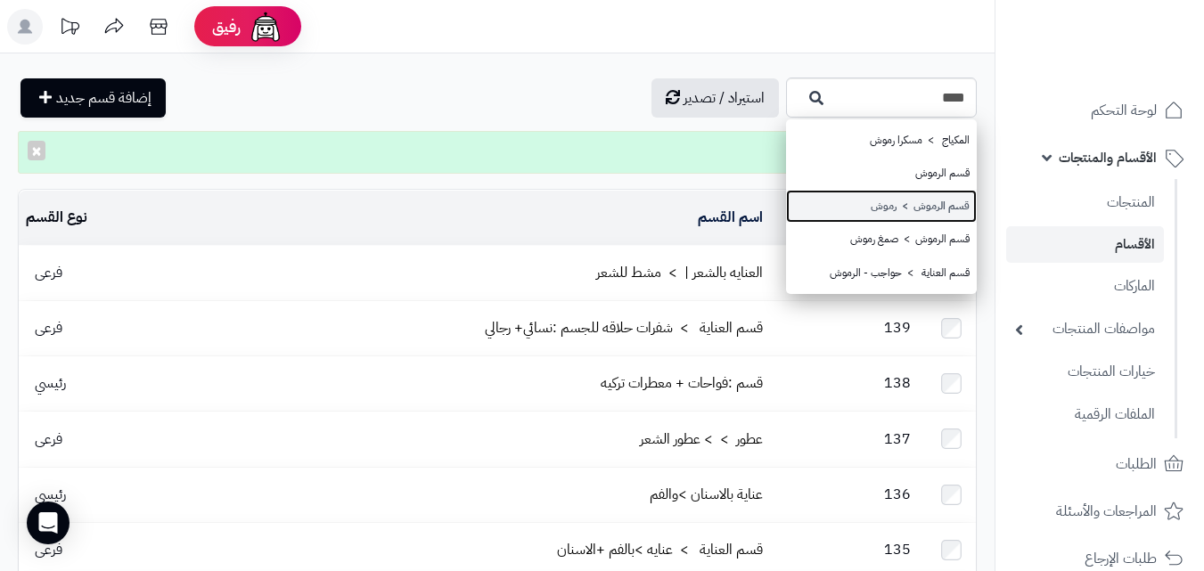
click at [875, 211] on link "قسم الرموش > رموش" at bounding box center [881, 206] width 191 height 33
type input "**********"
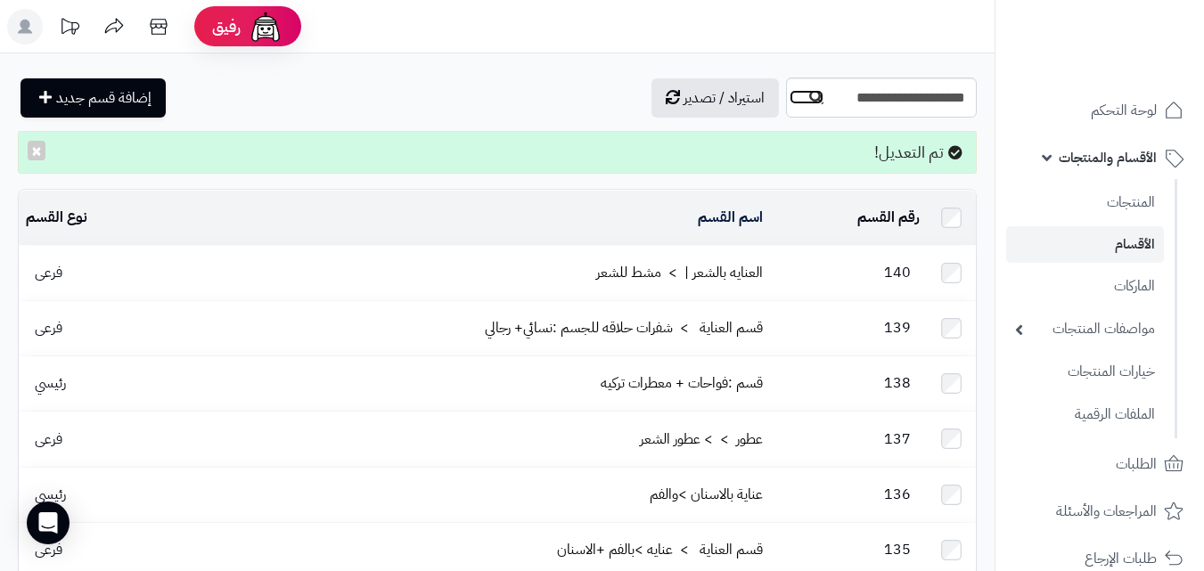
click at [809, 94] on icon "button" at bounding box center [816, 97] width 14 height 14
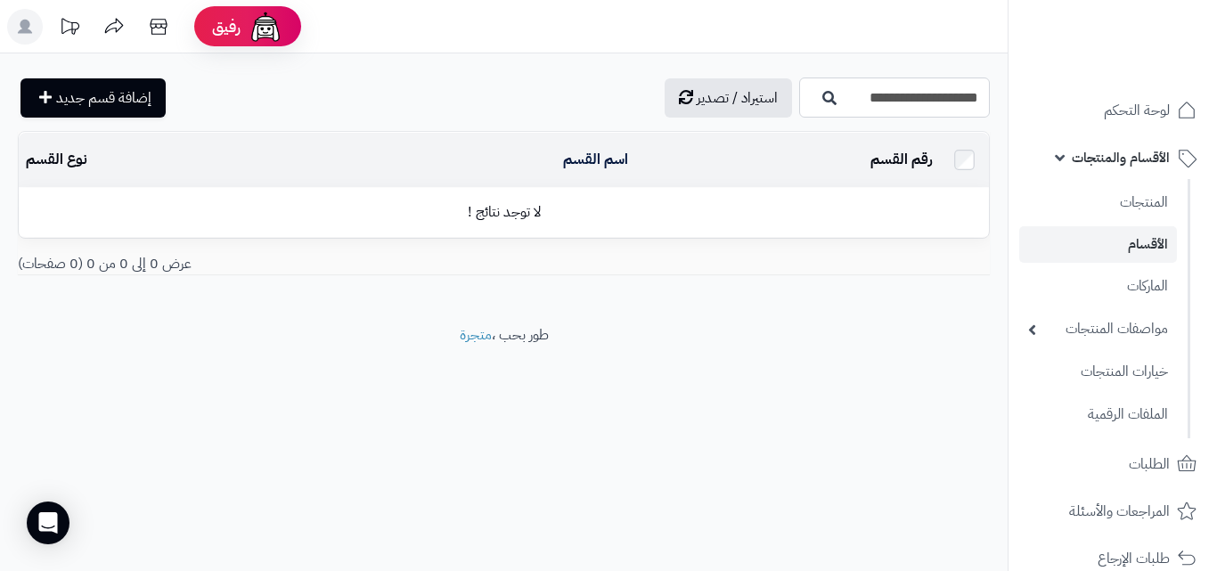
click at [824, 92] on input "**********" at bounding box center [894, 98] width 191 height 40
drag, startPoint x: 831, startPoint y: 95, endPoint x: 906, endPoint y: 102, distance: 75.2
click at [906, 102] on input "**********" at bounding box center [894, 98] width 191 height 40
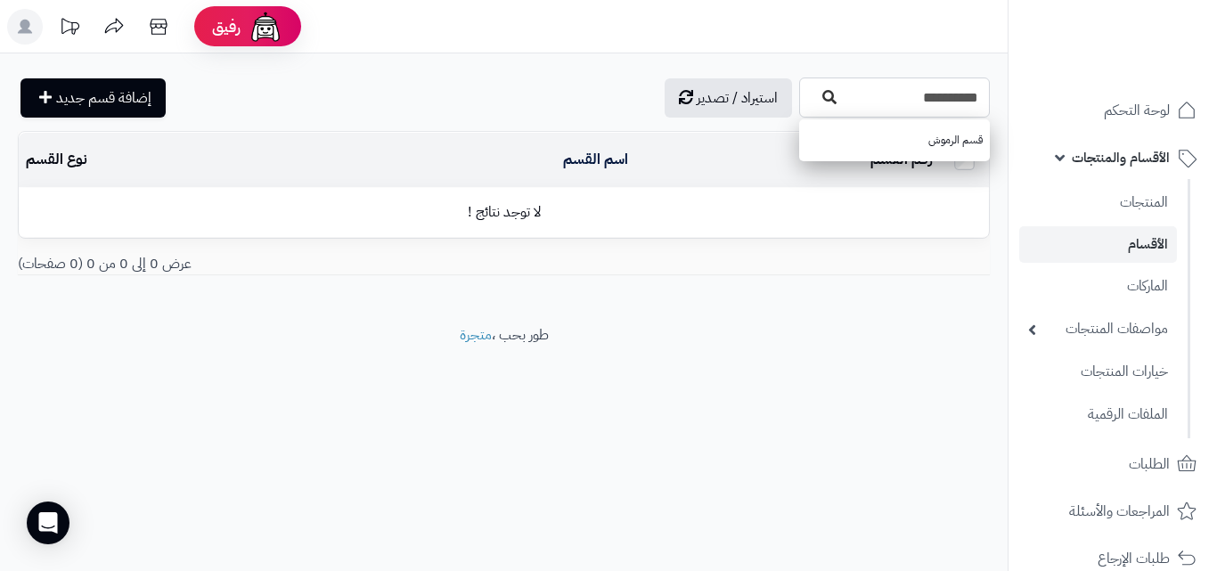
type input "**********"
click at [822, 102] on icon "button" at bounding box center [829, 97] width 14 height 14
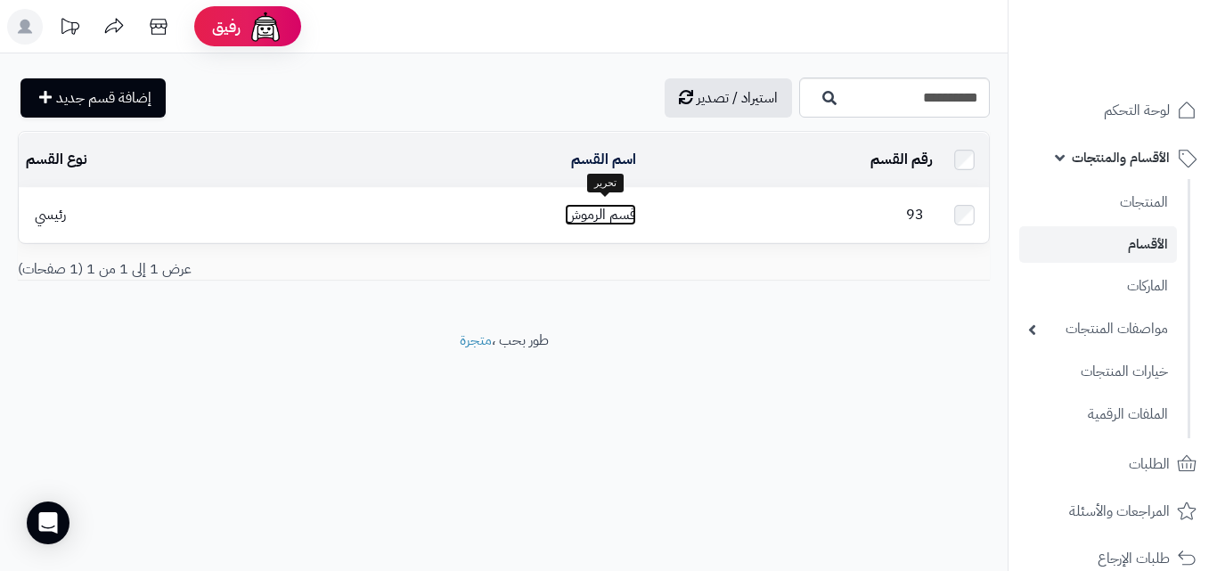
click at [621, 204] on link "قسم الرموش" at bounding box center [600, 214] width 71 height 21
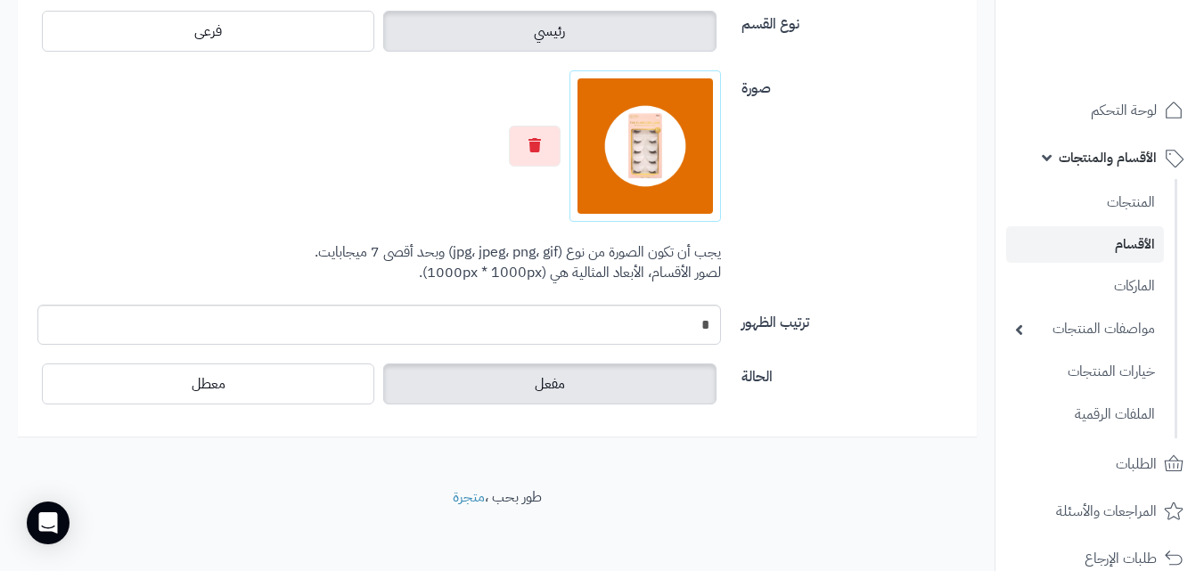
scroll to position [746, 0]
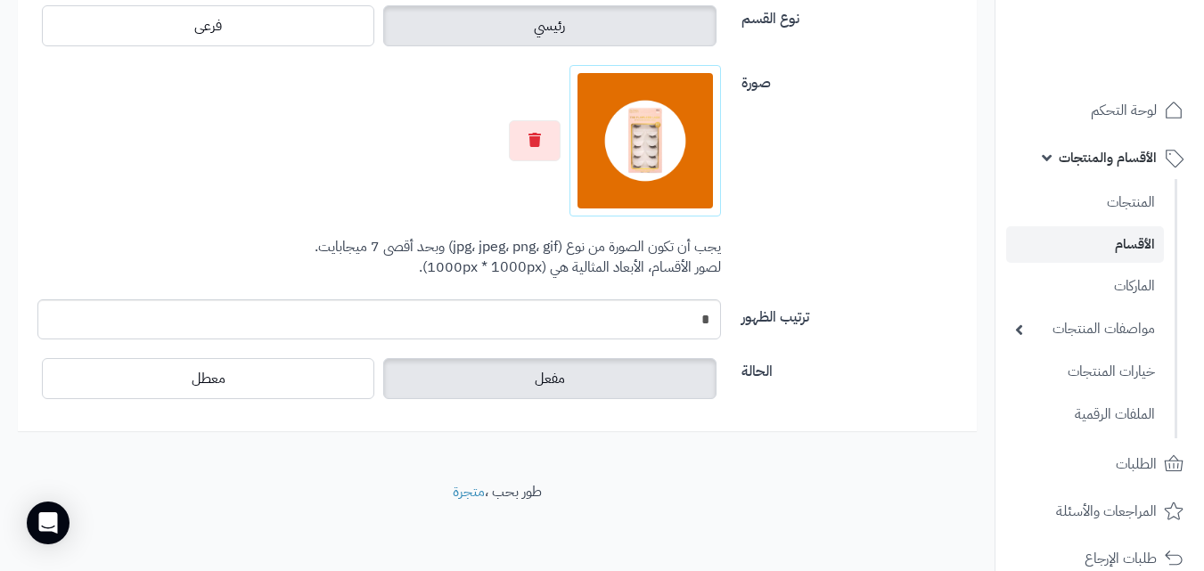
click at [684, 142] on img at bounding box center [644, 140] width 135 height 135
click at [665, 180] on img at bounding box center [644, 140] width 135 height 135
click at [914, 241] on div "صورة اختر الصورة الأساسية يجب أن تكون الصورة من نوع (jpg، jpeg، png، gif) وبحد …" at bounding box center [497, 182] width 946 height 234
click at [538, 143] on icon "button" at bounding box center [534, 139] width 12 height 14
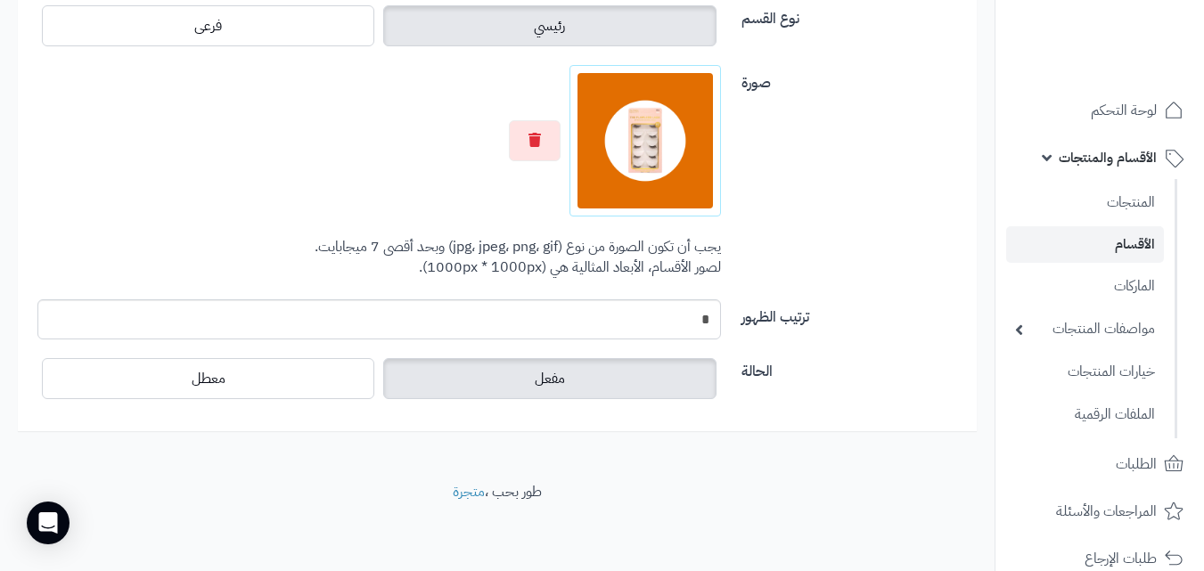
scroll to position [683, 0]
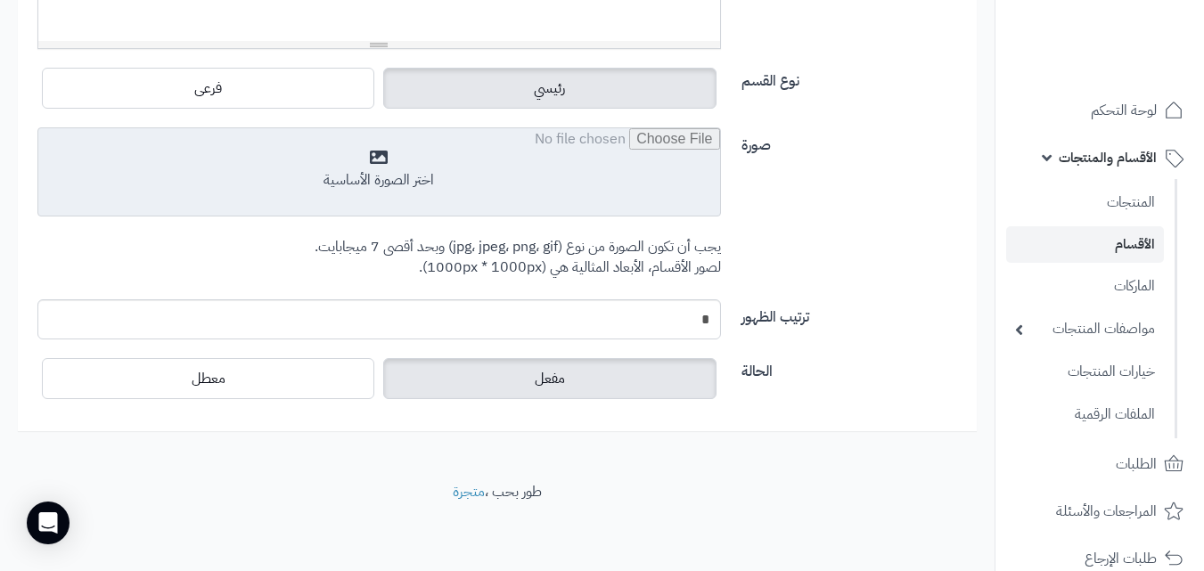
click at [613, 163] on input "file" at bounding box center [378, 172] width 681 height 89
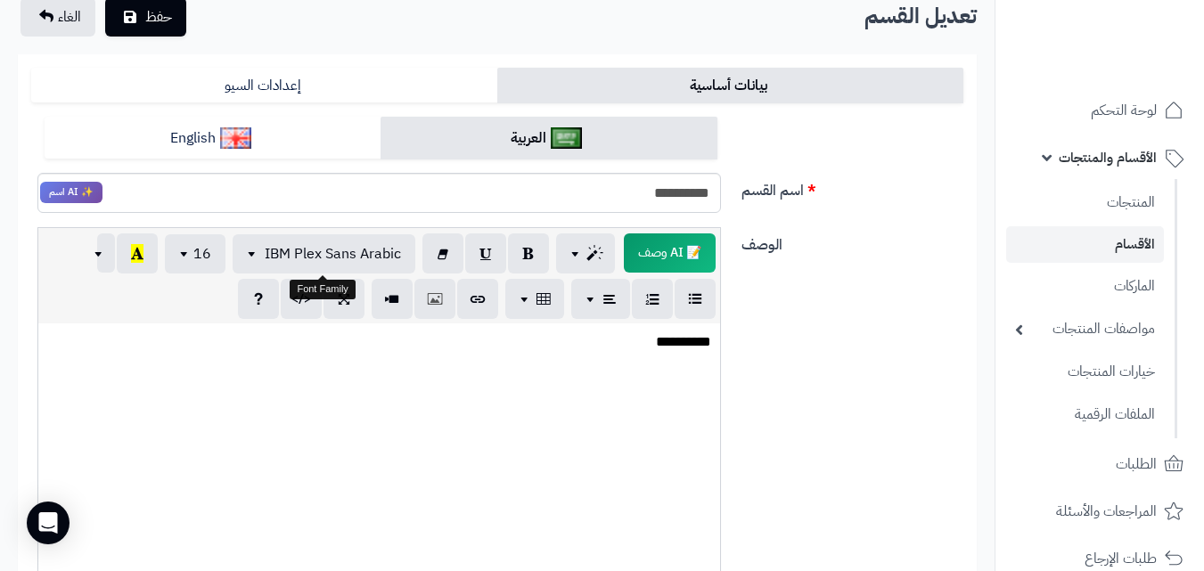
scroll to position [0, 0]
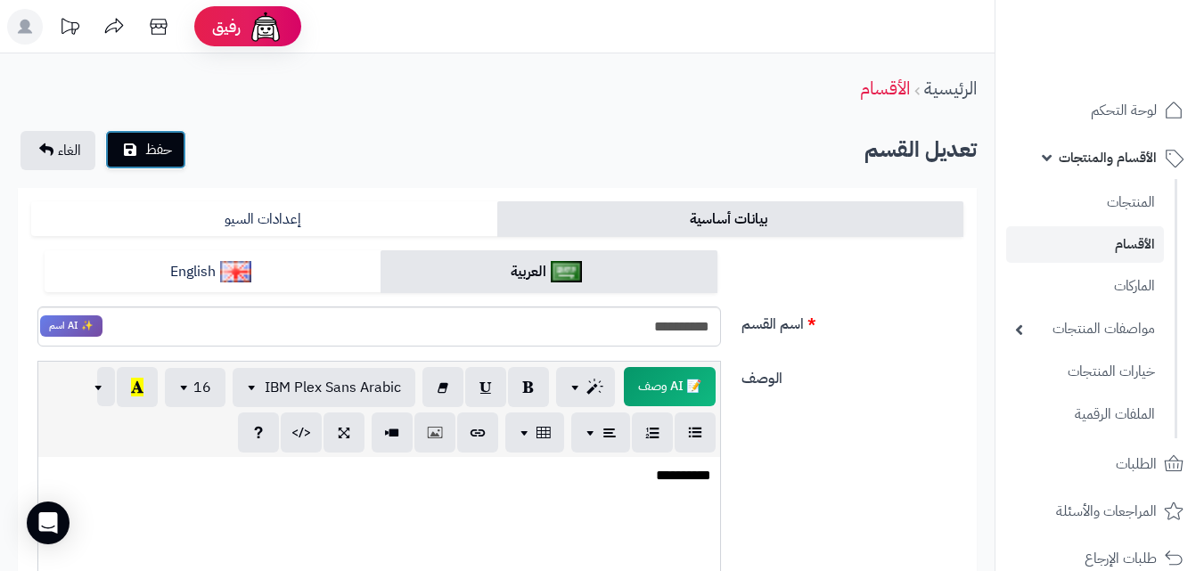
click at [157, 155] on span "حفظ" at bounding box center [158, 149] width 27 height 21
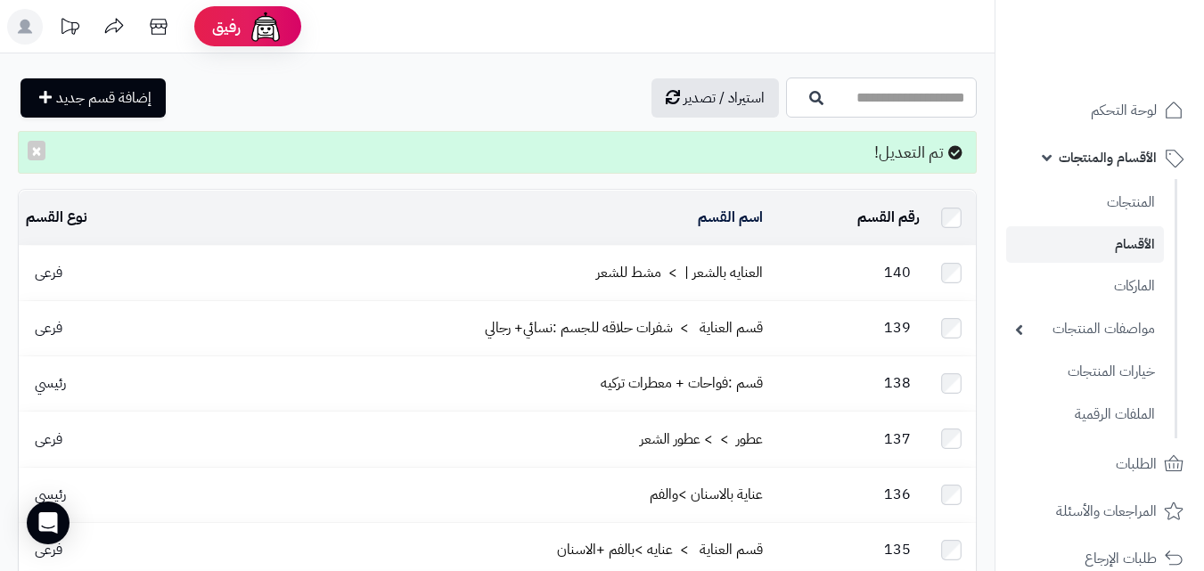
click at [879, 106] on input "اسم القسم" at bounding box center [881, 98] width 191 height 40
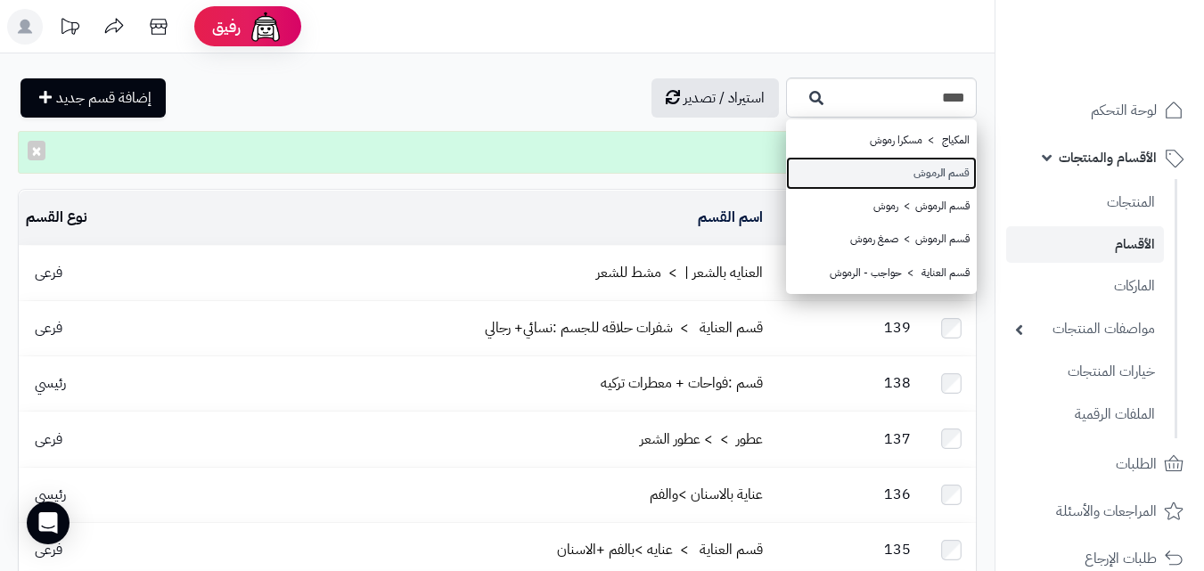
click at [949, 184] on link "قسم الرموش" at bounding box center [881, 173] width 191 height 33
type input "**********"
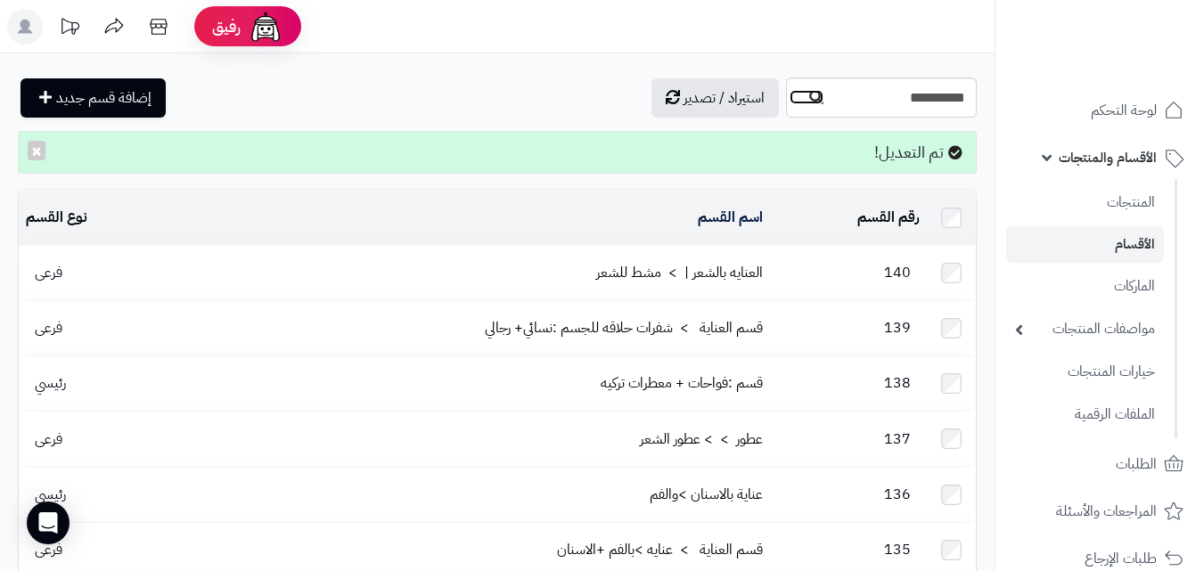
click at [809, 98] on icon "button" at bounding box center [816, 97] width 14 height 14
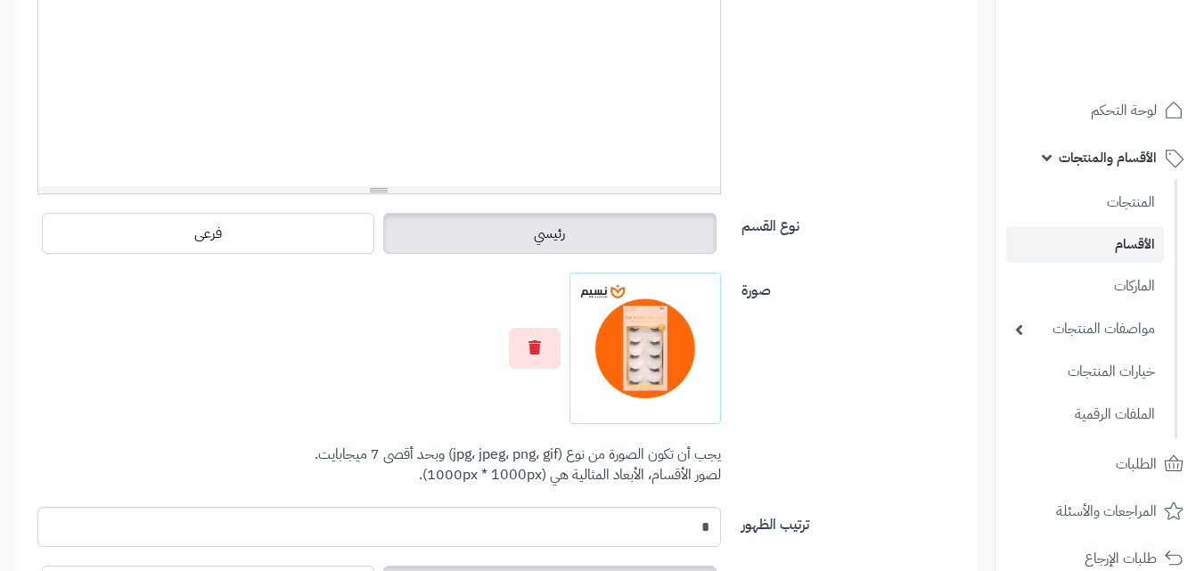
scroll to position [625, 0]
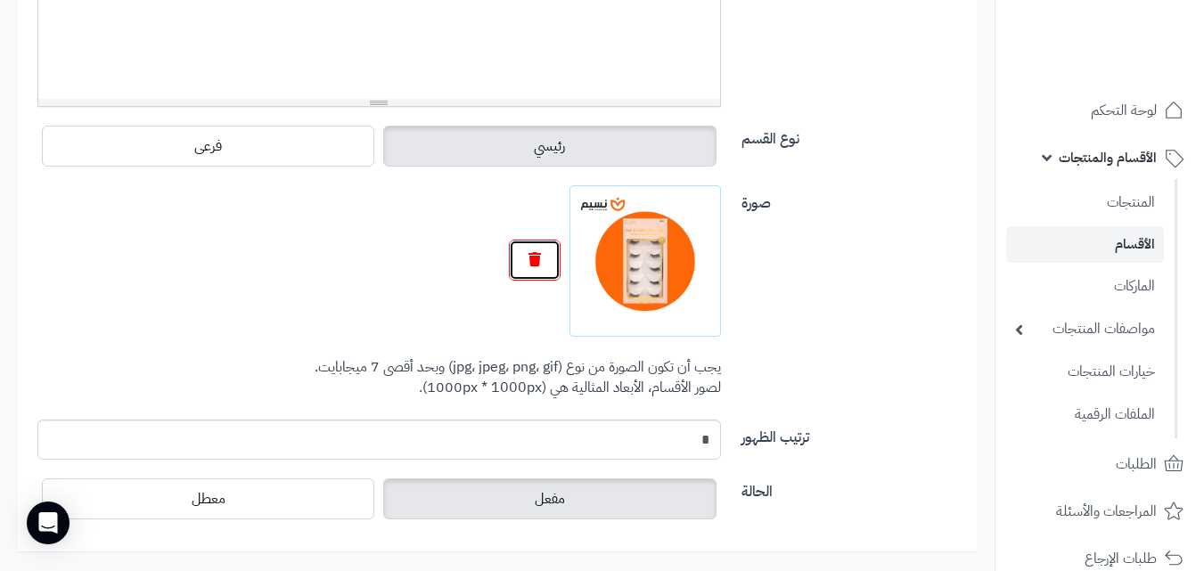
click at [527, 267] on button "button" at bounding box center [535, 260] width 52 height 41
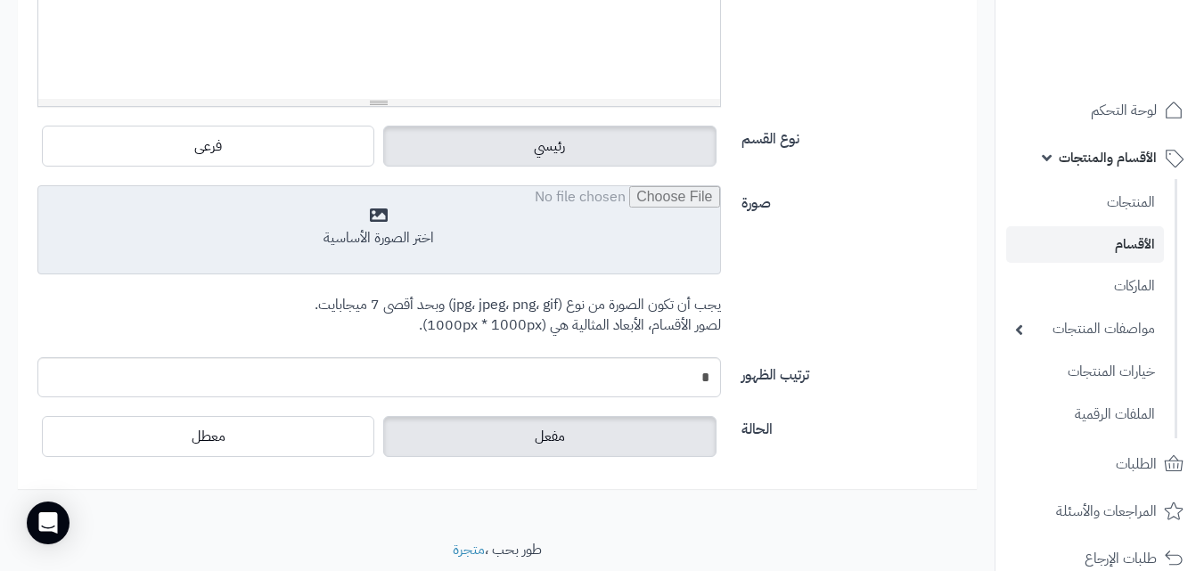
drag, startPoint x: 651, startPoint y: 249, endPoint x: 649, endPoint y: 260, distance: 10.8
click at [649, 260] on input "file" at bounding box center [378, 230] width 681 height 89
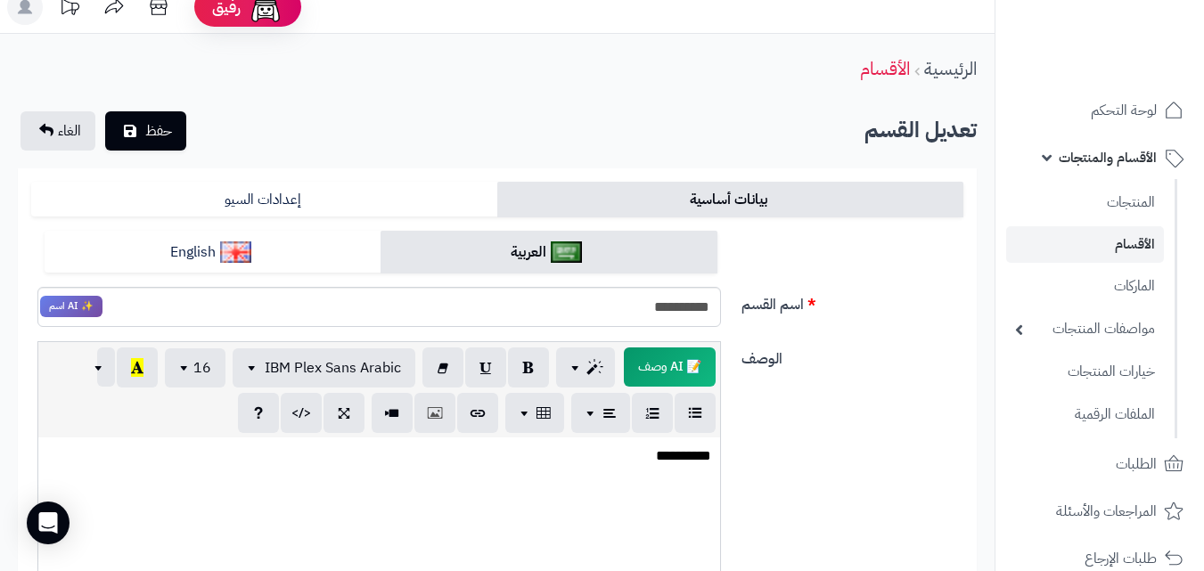
scroll to position [0, 0]
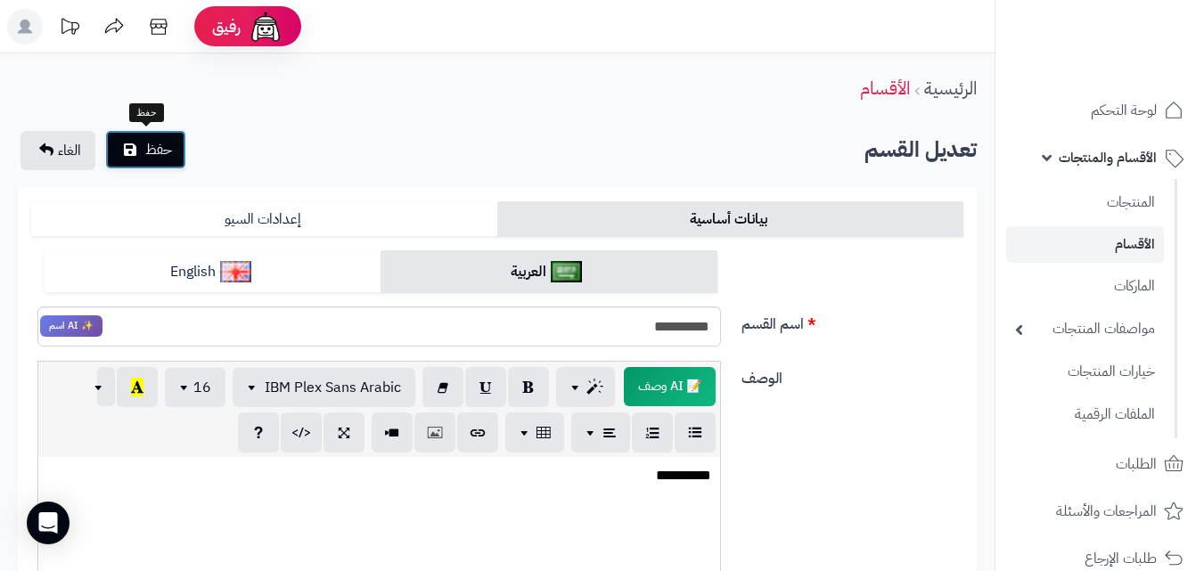
click at [166, 155] on span "حفظ" at bounding box center [158, 149] width 27 height 21
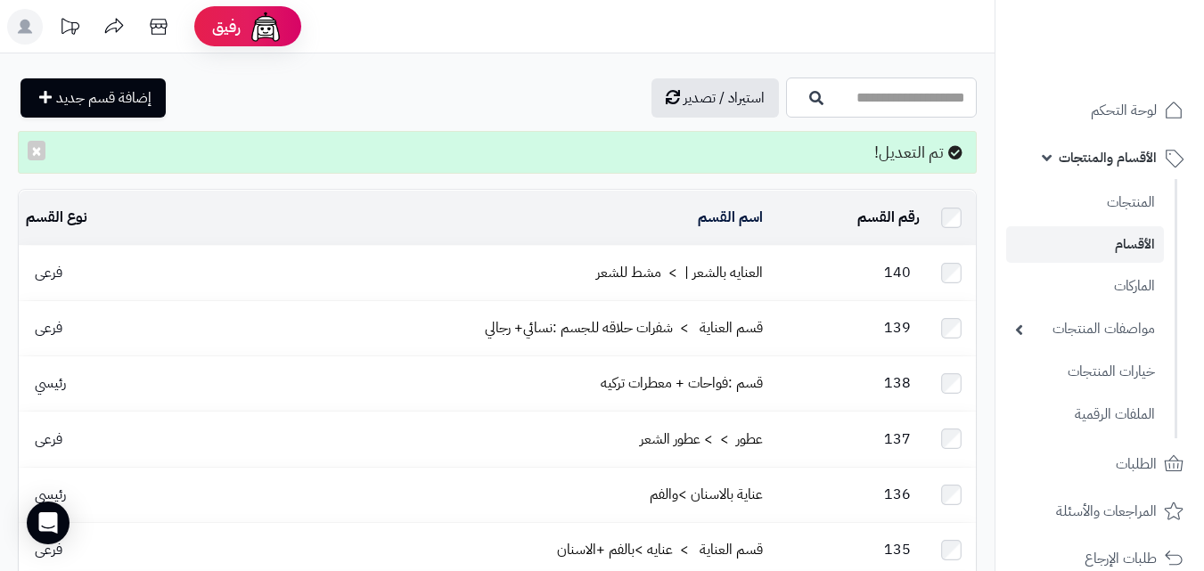
click at [894, 93] on input "اسم القسم" at bounding box center [881, 98] width 191 height 40
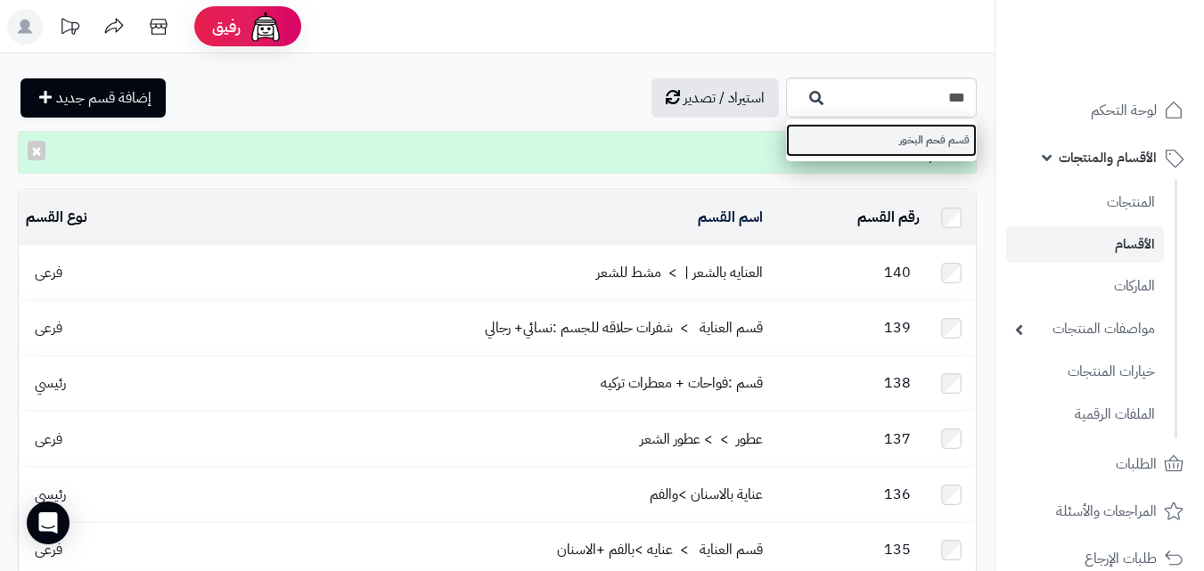
click at [877, 140] on link "قسم فحم البخور" at bounding box center [881, 140] width 191 height 33
type input "**********"
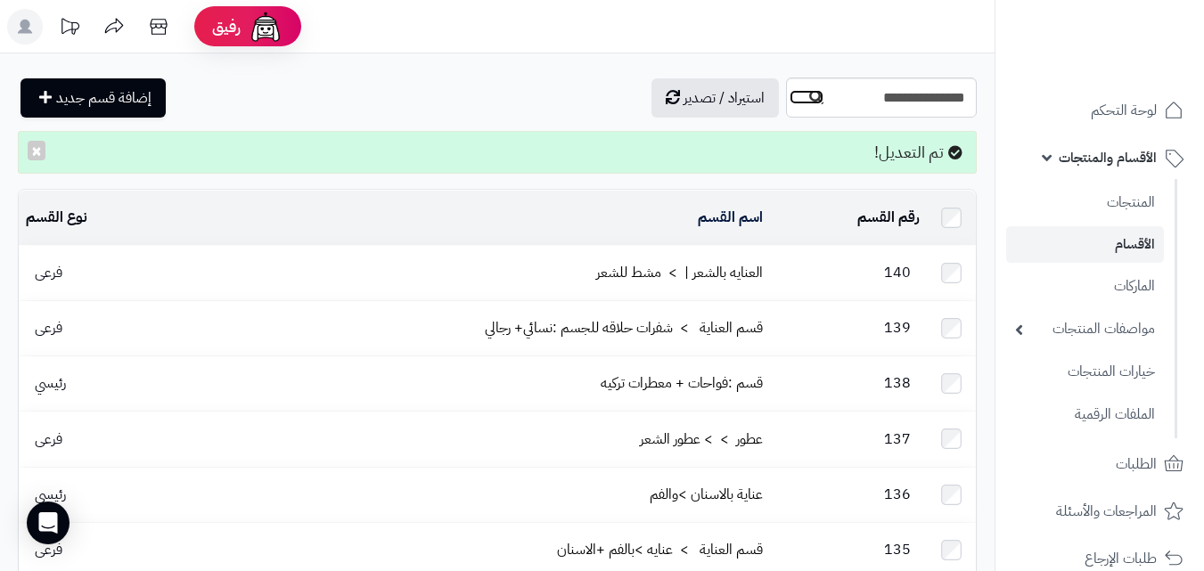
click at [809, 99] on icon "button" at bounding box center [816, 97] width 14 height 14
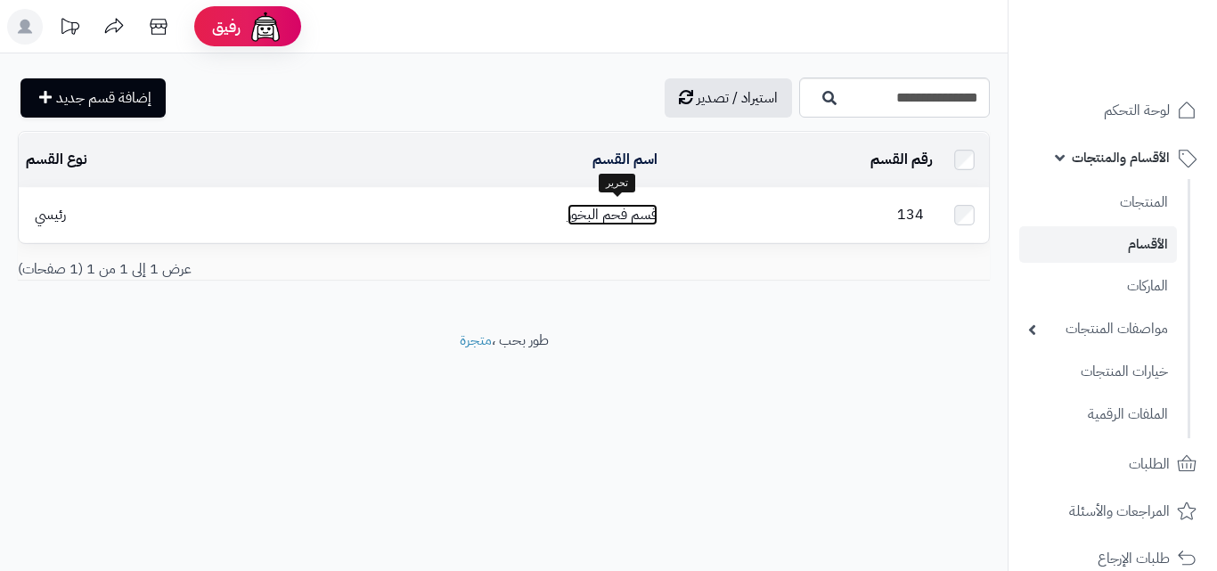
click at [618, 204] on link "قسم فحم البخور" at bounding box center [612, 214] width 90 height 21
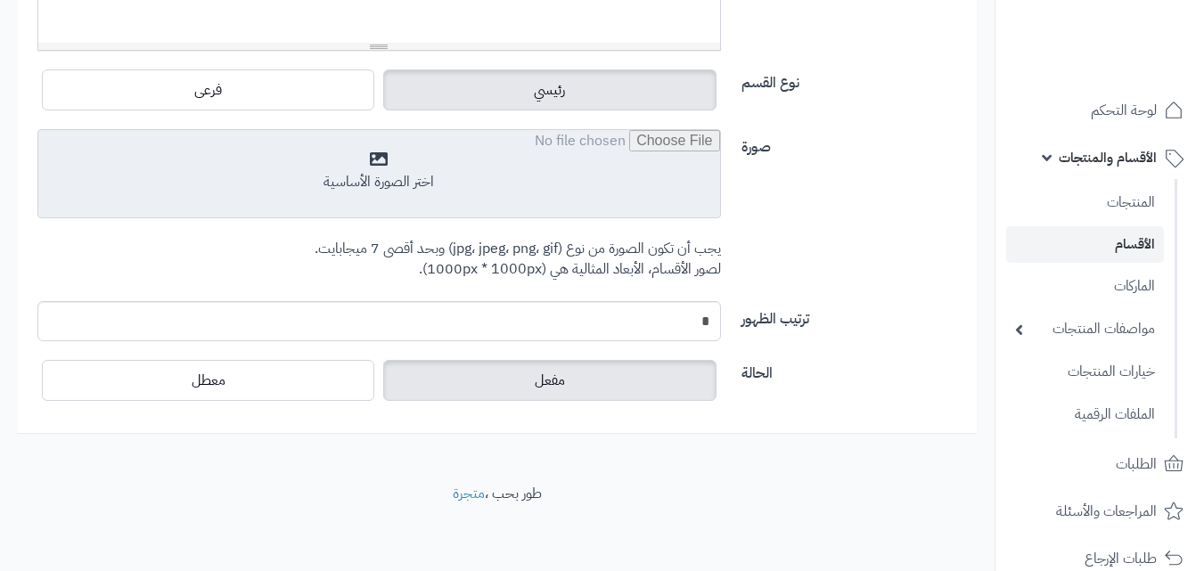
scroll to position [683, 0]
click at [512, 164] on input "file" at bounding box center [378, 172] width 681 height 89
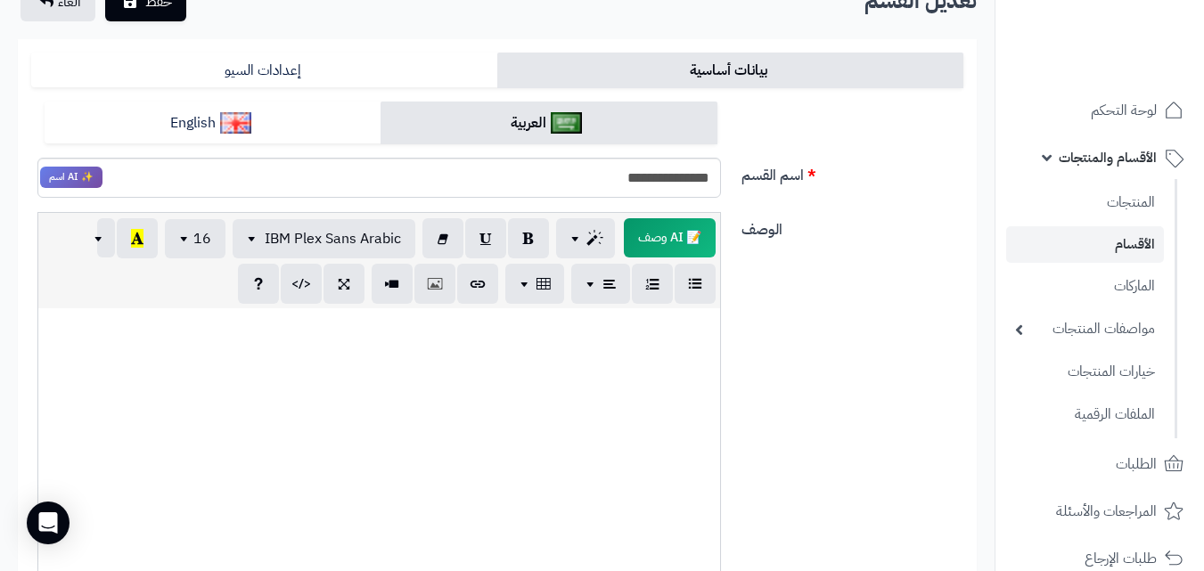
scroll to position [0, 0]
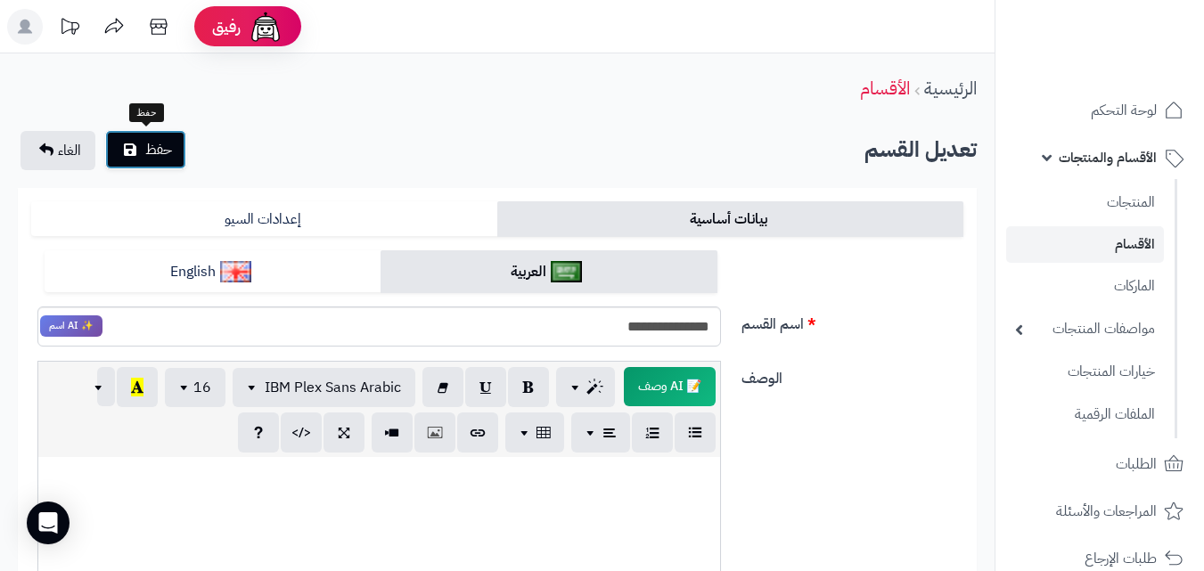
click at [159, 142] on span "حفظ" at bounding box center [158, 149] width 27 height 21
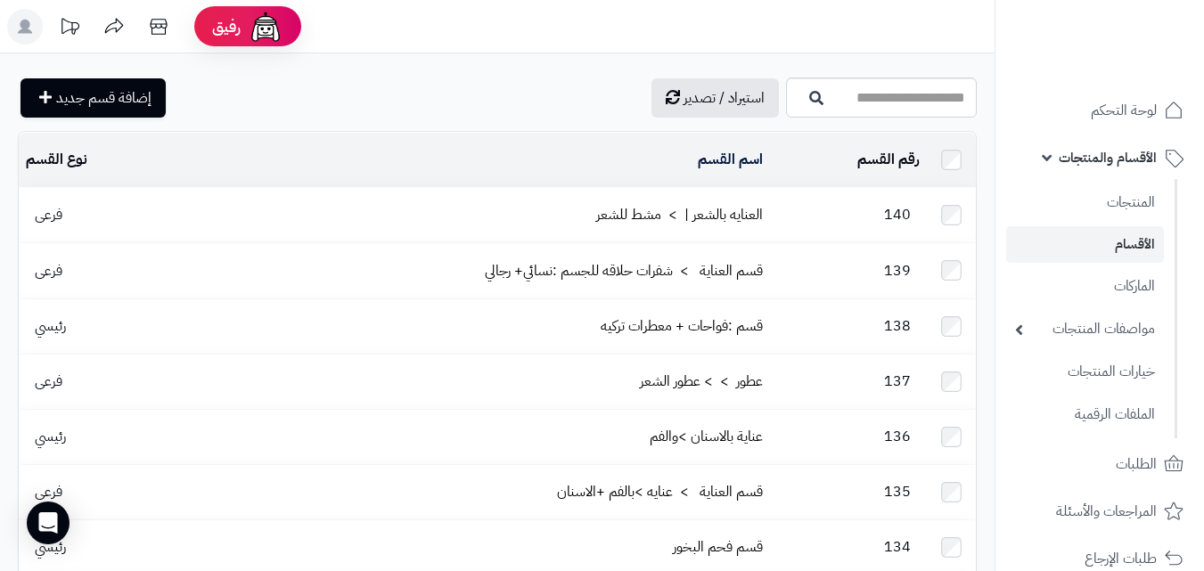
click at [31, 27] on rect at bounding box center [25, 27] width 36 height 36
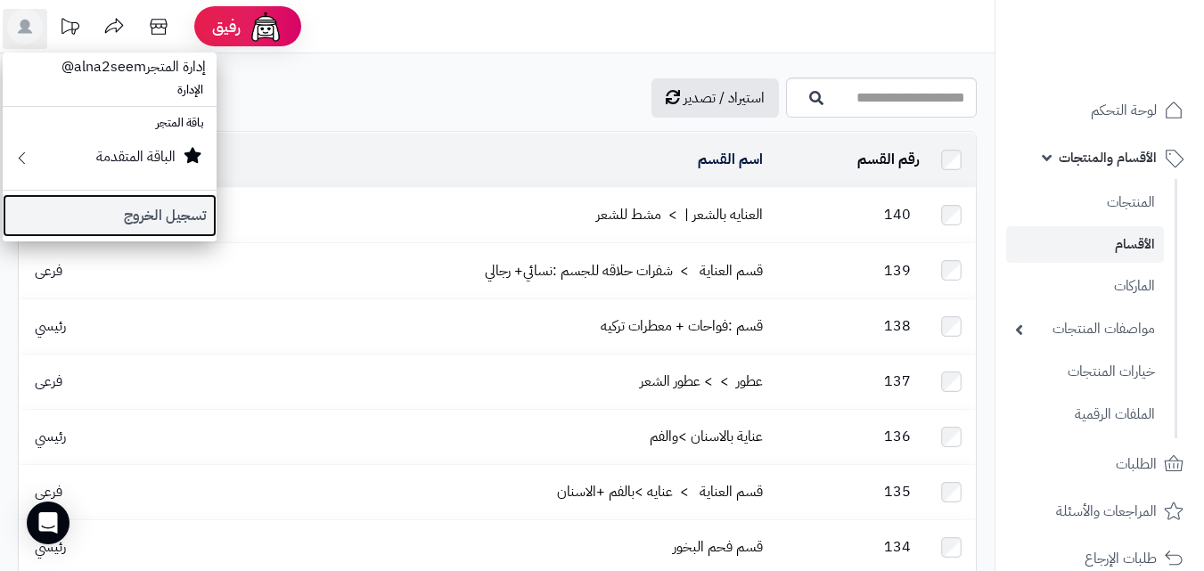
click at [113, 213] on link "تسجيل الخروج" at bounding box center [110, 215] width 214 height 43
